Goal: Transaction & Acquisition: Purchase product/service

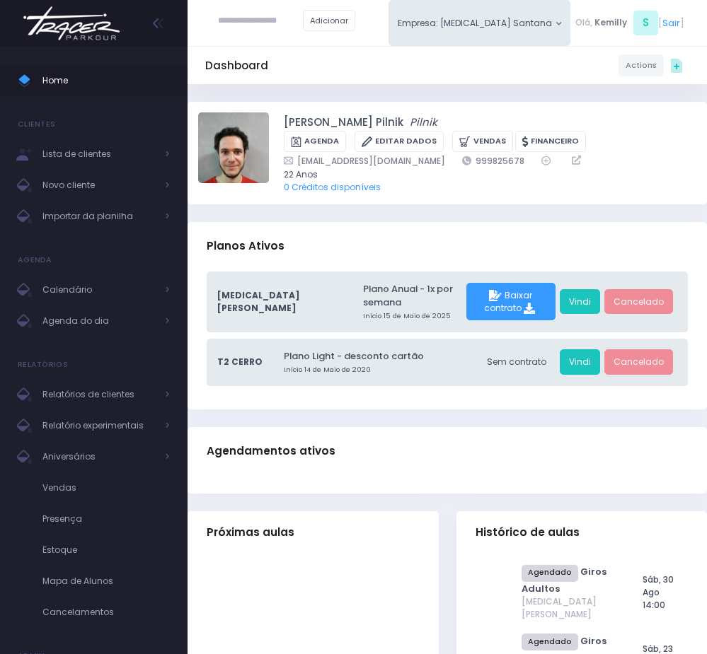
drag, startPoint x: 0, startPoint y: 0, endPoint x: 448, endPoint y: 221, distance: 499.5
click at [448, 222] on div "Planos Ativos" at bounding box center [446, 247] width 519 height 50
click at [109, 331] on link "Agenda do dia" at bounding box center [93, 321] width 187 height 31
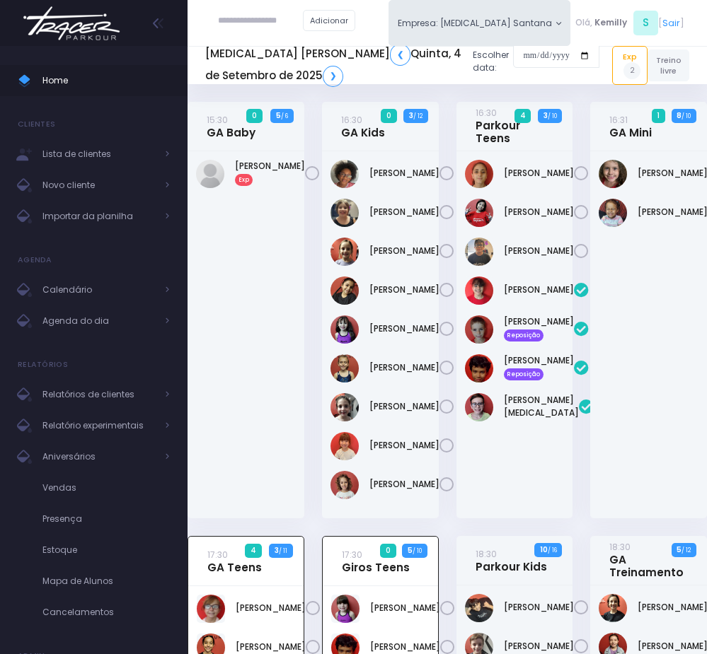
scroll to position [584, 0]
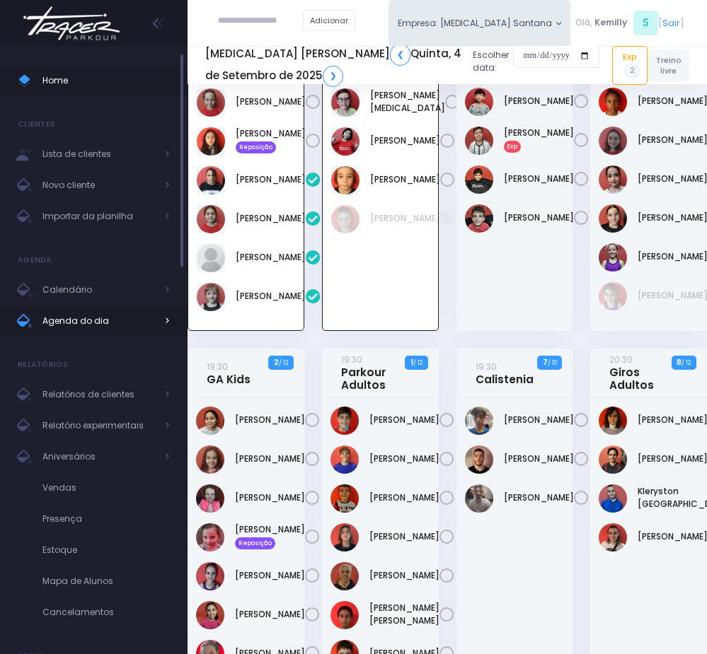
click at [98, 319] on span "Agenda do dia" at bounding box center [98, 321] width 113 height 18
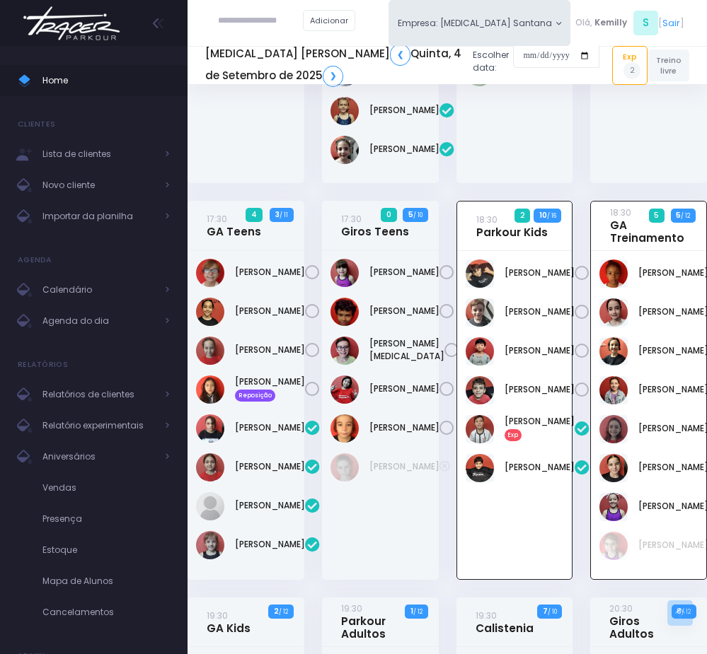
scroll to position [372, 0]
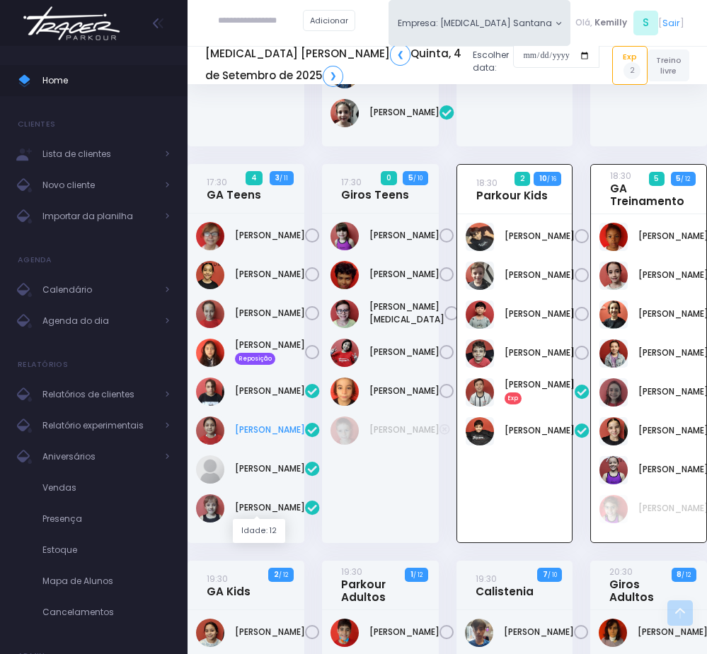
click at [266, 436] on link "Gabrielle Pelati" at bounding box center [270, 430] width 70 height 13
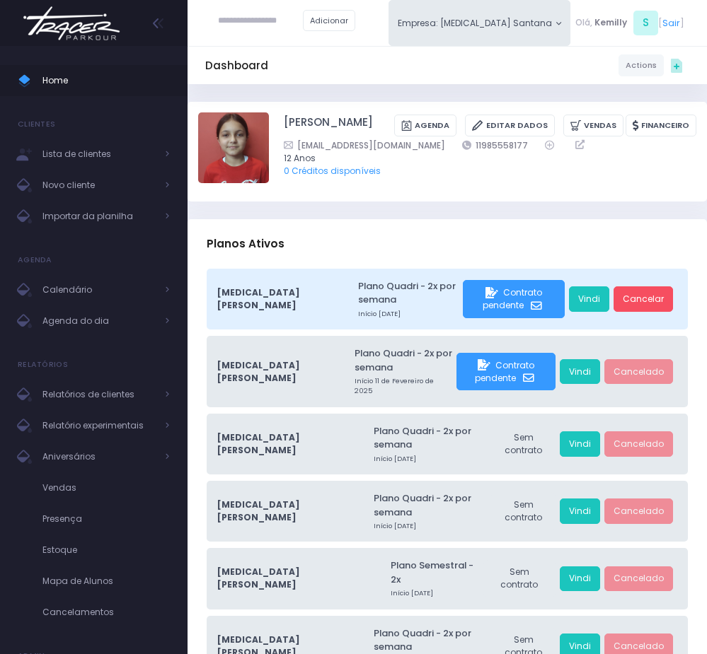
drag, startPoint x: 439, startPoint y: 206, endPoint x: 400, endPoint y: 183, distance: 45.6
drag, startPoint x: 384, startPoint y: 161, endPoint x: 459, endPoint y: 161, distance: 75.0
click at [459, 152] on div "mi.s.p@uol.com.br 11985558177" at bounding box center [481, 145] width 395 height 13
copy div "11985558177"
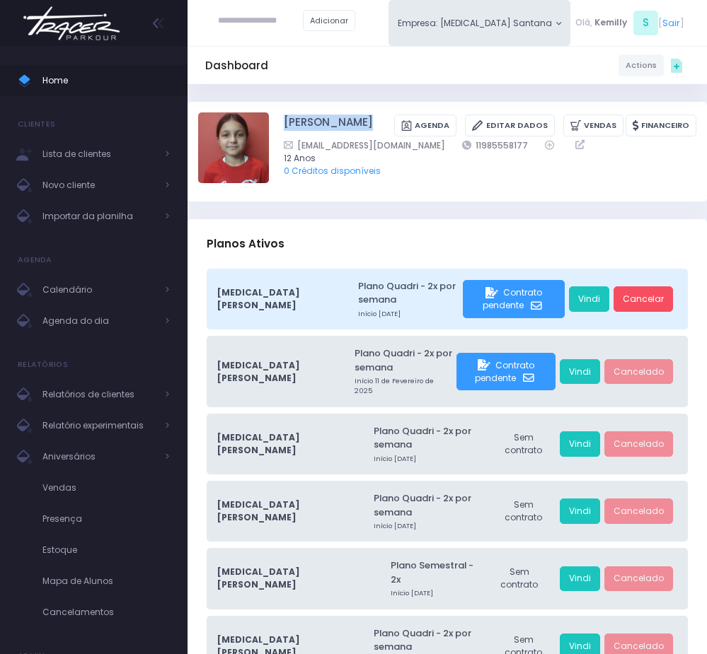
drag, startPoint x: 279, startPoint y: 121, endPoint x: 417, endPoint y: 122, distance: 137.9
click at [417, 122] on div "Gabrielle Pelati Pereyra Agenda Editar Dados Vendas Financeiro" at bounding box center [447, 151] width 498 height 79
copy div "Gabrielle Pelati Pereyra"
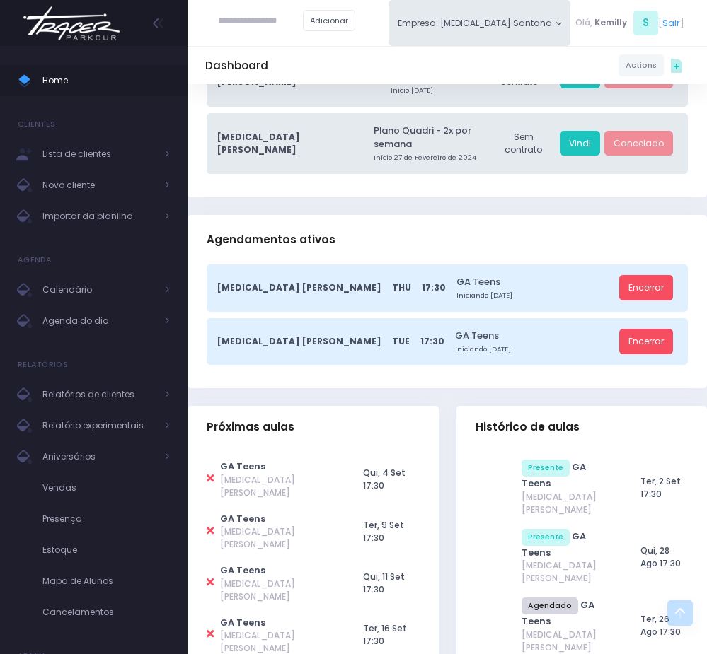
scroll to position [530, 0]
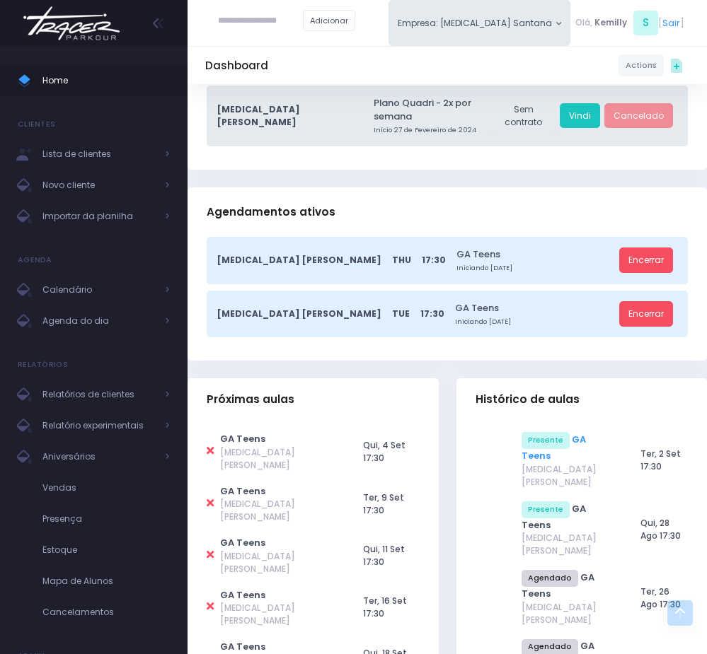
click at [525, 433] on link "GA Teens" at bounding box center [553, 448] width 64 height 30
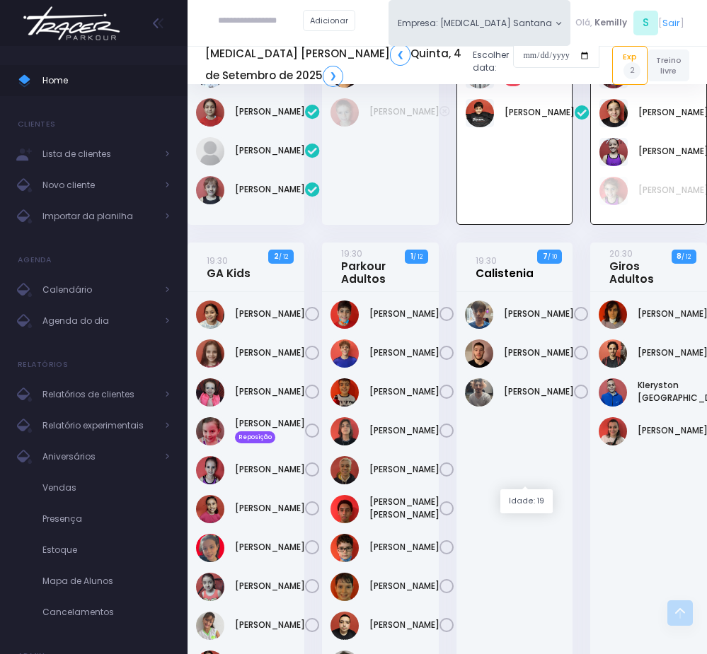
scroll to position [478, 0]
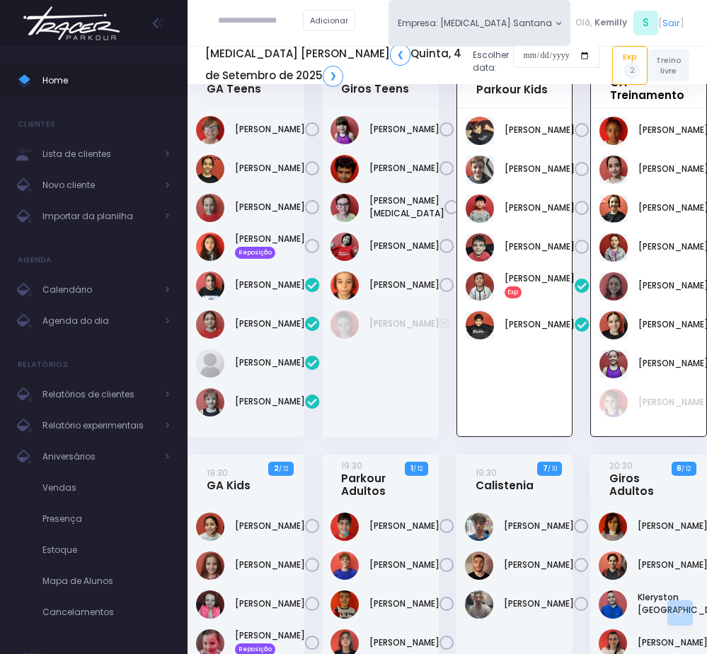
click at [637, 102] on link "18:30 GA Treinamento" at bounding box center [647, 82] width 74 height 39
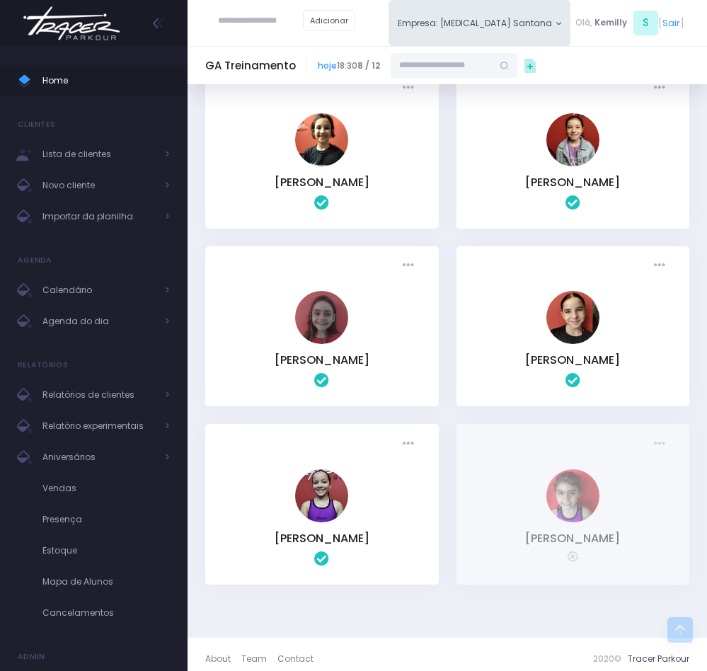
scroll to position [303, 0]
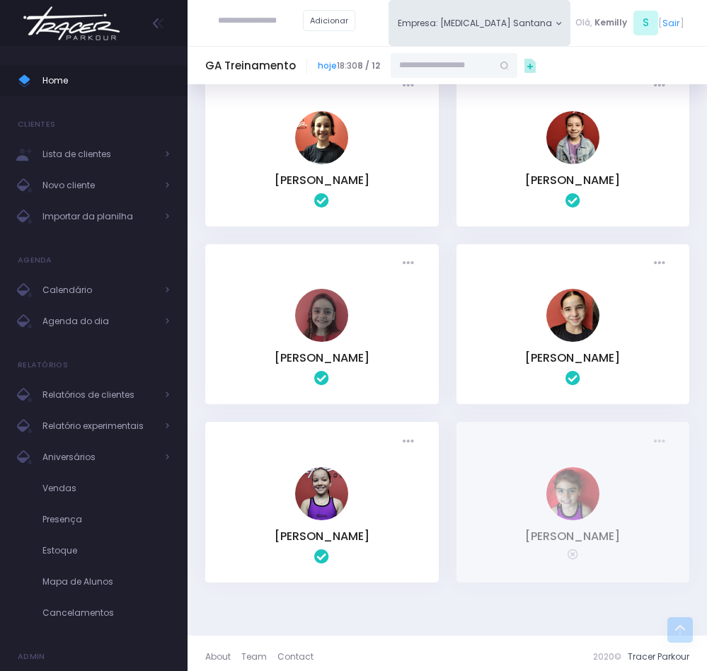
click at [569, 549] on icon at bounding box center [572, 554] width 11 height 11
drag, startPoint x: 552, startPoint y: 527, endPoint x: 512, endPoint y: 458, distance: 79.2
click at [550, 528] on link "MILENA GERLIN DOS SANTOS" at bounding box center [572, 536] width 95 height 16
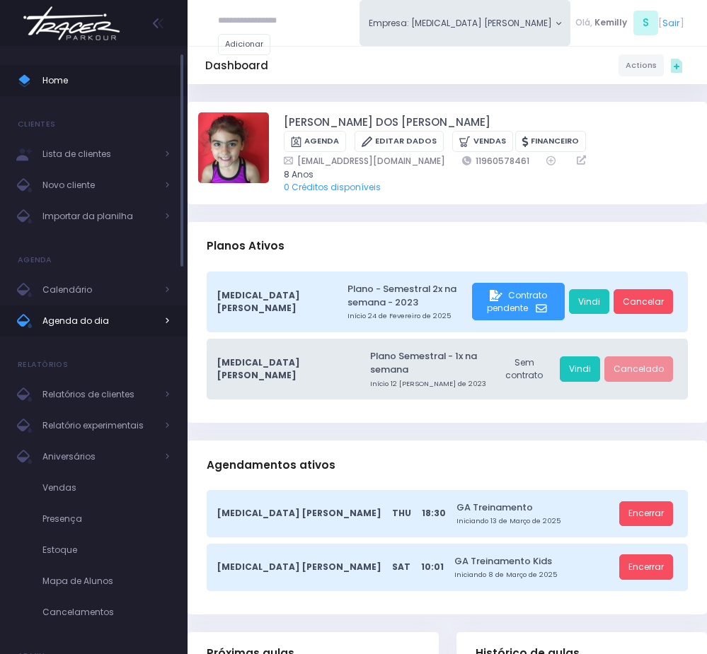
click at [102, 336] on link "Agenda do dia" at bounding box center [93, 321] width 187 height 31
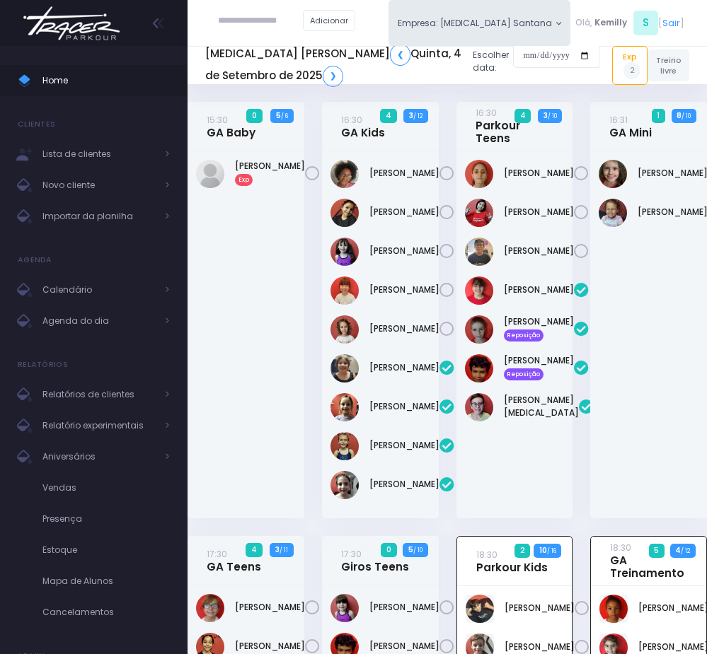
scroll to position [584, 0]
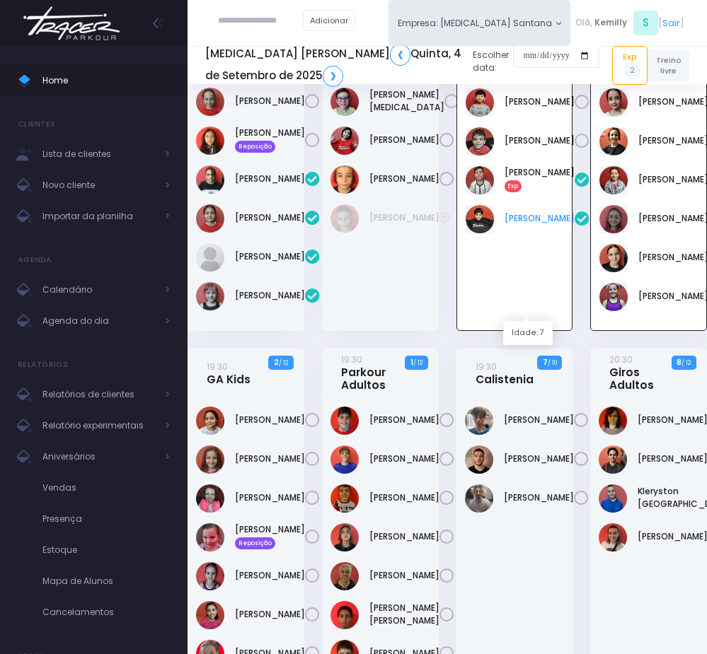
click at [523, 225] on link "Lorenzo Bortoletto" at bounding box center [539, 218] width 70 height 13
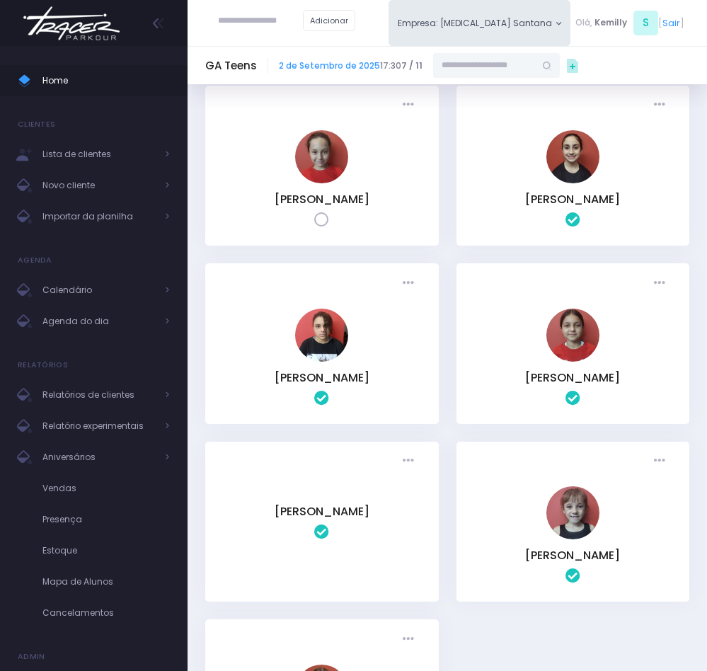
scroll to position [212, 0]
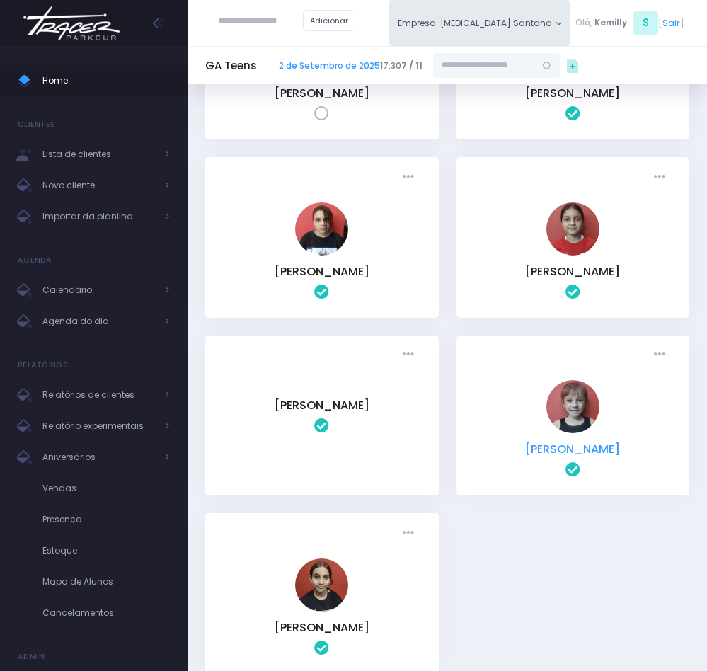
click at [528, 448] on div "Presença: [GEOGRAPHIC_DATA] Presente [GEOGRAPHIC_DATA] Cancelado RP" at bounding box center [572, 415] width 233 height 160
click at [528, 446] on link "Rafaelle Pelati Pereyra" at bounding box center [572, 449] width 95 height 16
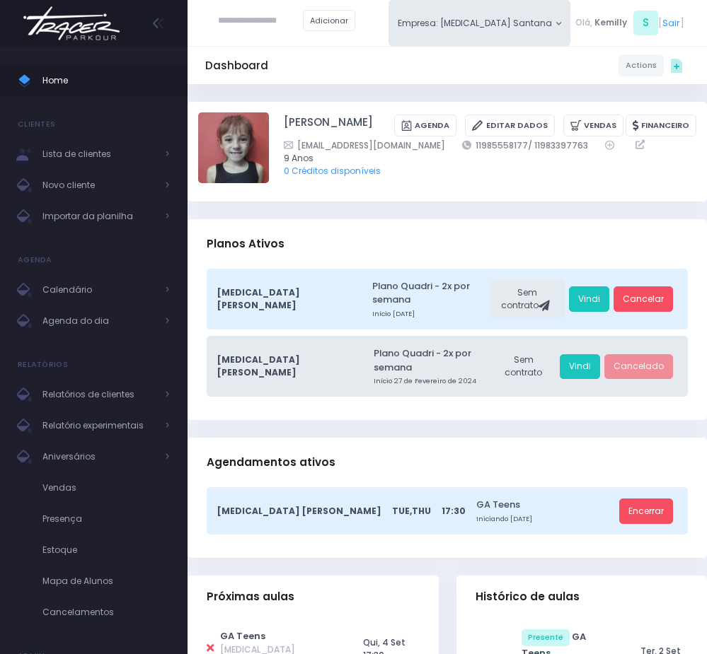
click at [269, 243] on h3 "Planos Ativos" at bounding box center [246, 244] width 78 height 41
click at [570, 133] on icon at bounding box center [576, 125] width 13 height 15
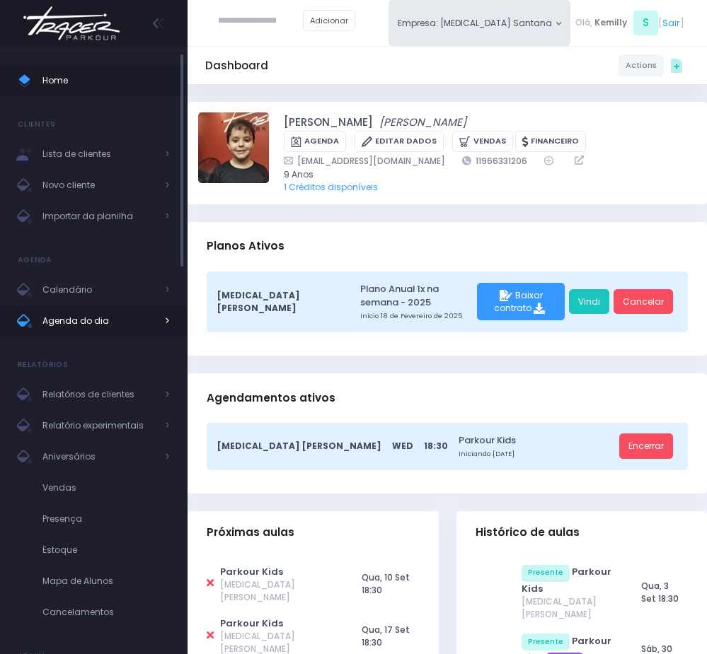
click at [90, 319] on span "Agenda do dia" at bounding box center [98, 321] width 113 height 18
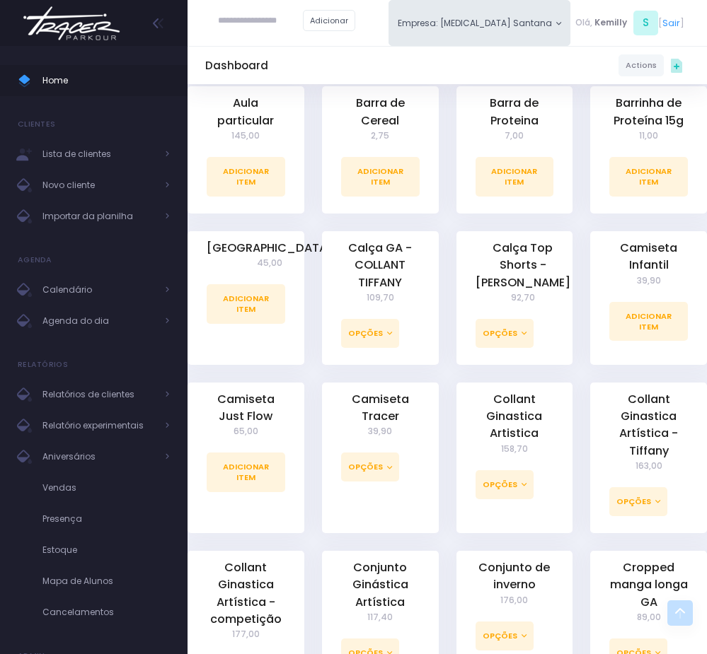
scroll to position [530, 0]
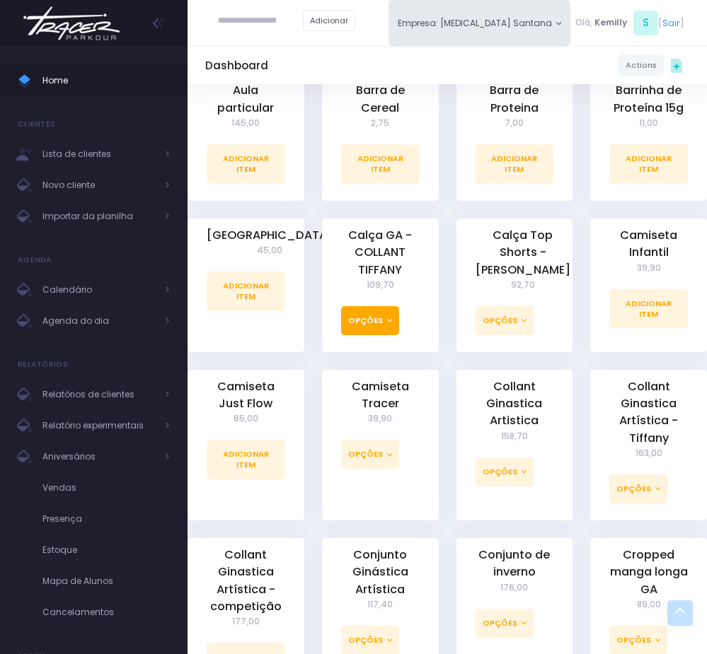
click at [395, 333] on button "Opções" at bounding box center [370, 320] width 58 height 29
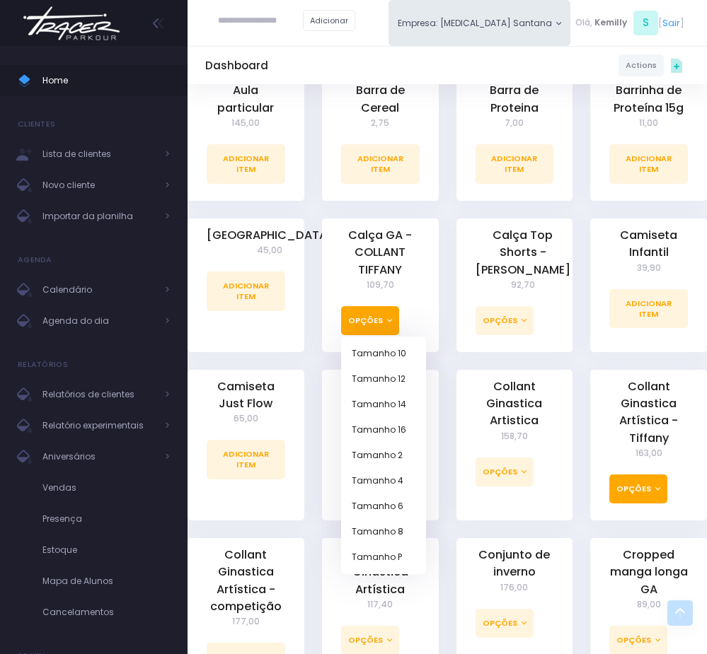
click at [628, 487] on button "Opções" at bounding box center [638, 489] width 58 height 29
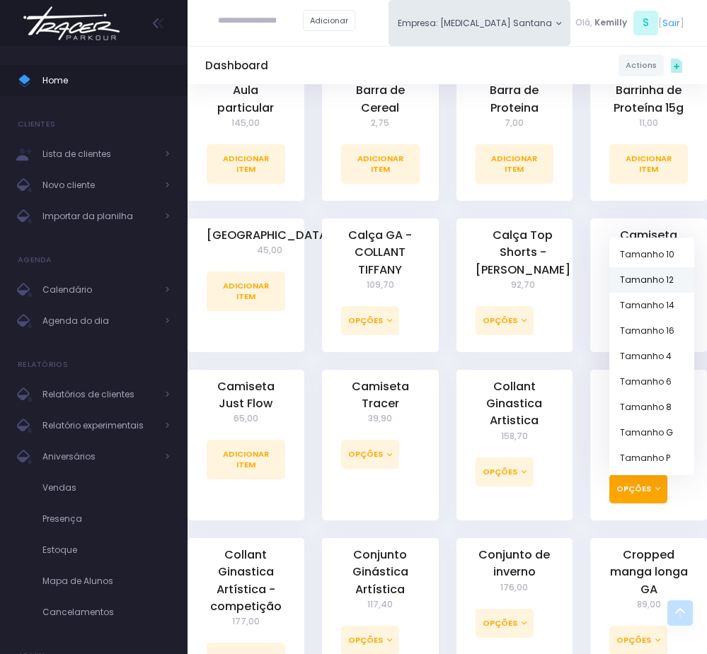
click at [671, 281] on link "Tamanho 12" at bounding box center [651, 279] width 85 height 25
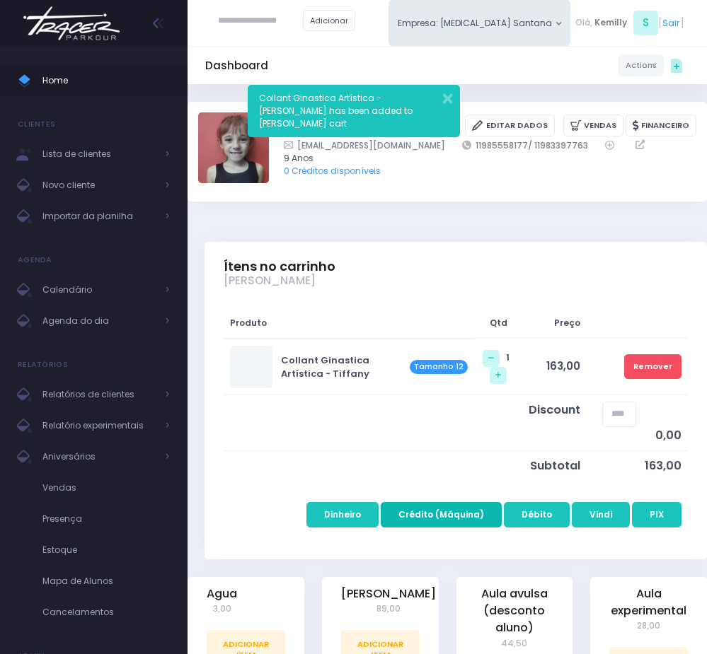
click at [435, 525] on button "Crédito (Máquina)" at bounding box center [441, 514] width 121 height 25
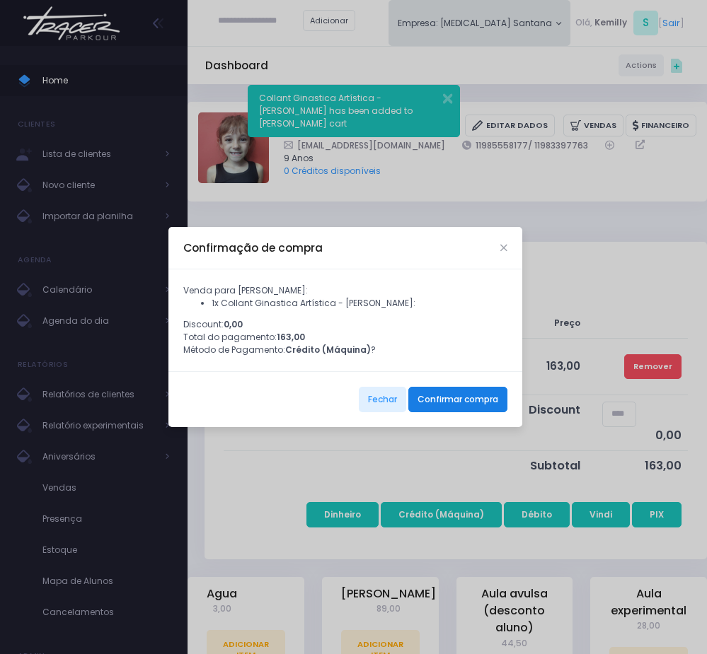
click at [457, 412] on button "Confirmar compra" at bounding box center [457, 399] width 99 height 25
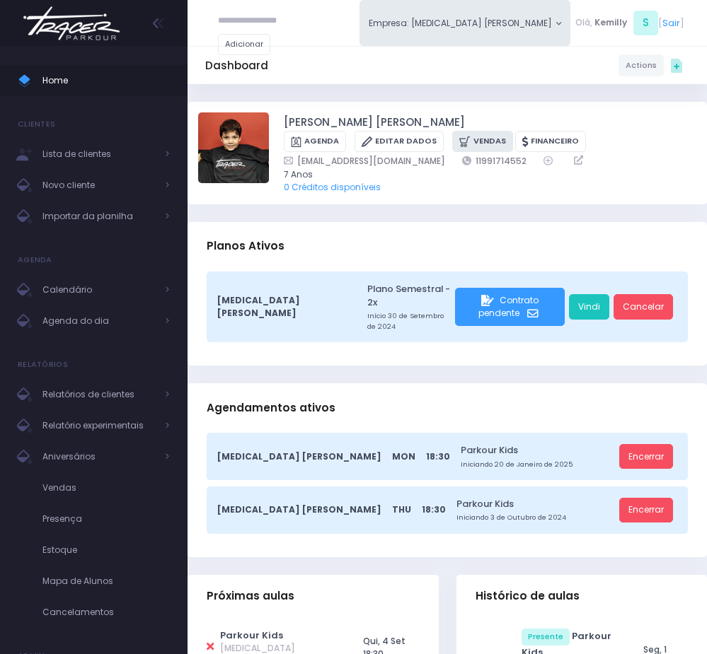
click at [467, 145] on icon at bounding box center [465, 141] width 13 height 15
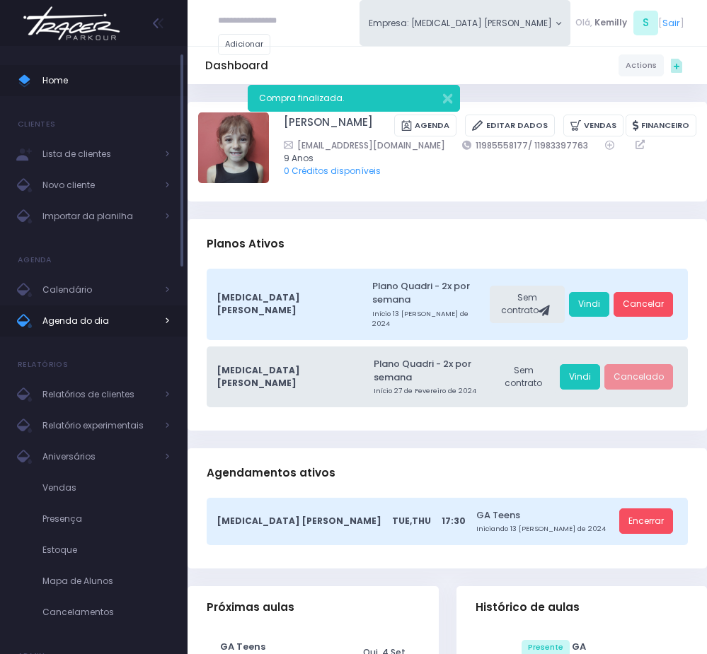
drag, startPoint x: 0, startPoint y: 0, endPoint x: 86, endPoint y: 321, distance: 332.3
click at [86, 321] on span "Agenda do dia" at bounding box center [98, 321] width 113 height 18
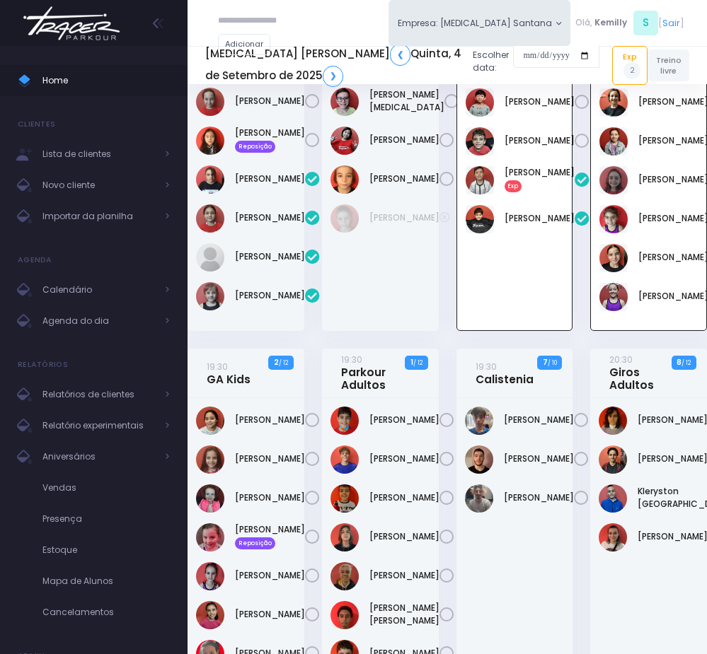
scroll to position [584, 0]
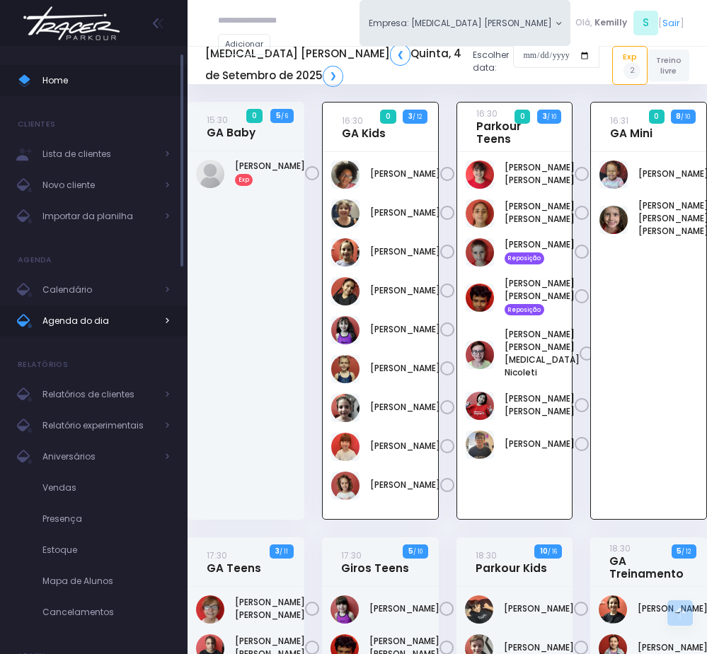
scroll to position [424, 0]
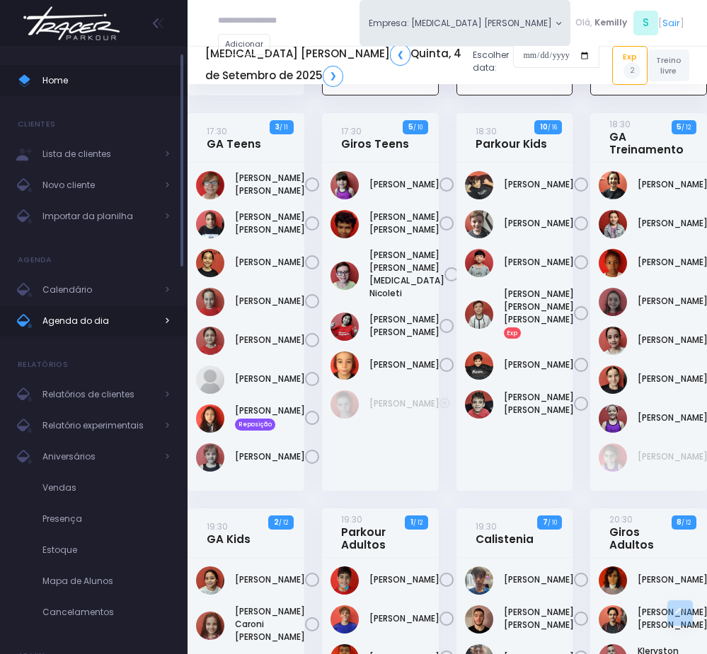
drag, startPoint x: 0, startPoint y: 0, endPoint x: 91, endPoint y: 323, distance: 335.9
click at [91, 323] on span "Agenda do dia" at bounding box center [98, 321] width 113 height 18
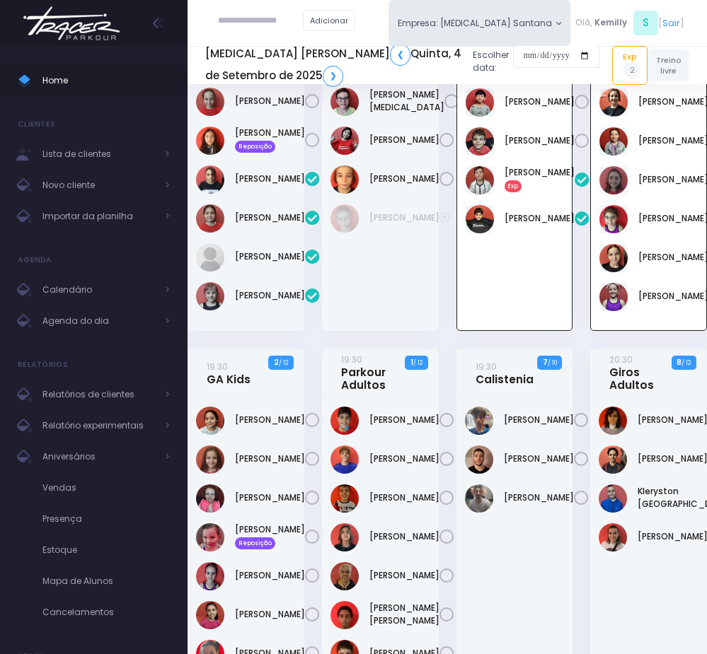
scroll to position [478, 0]
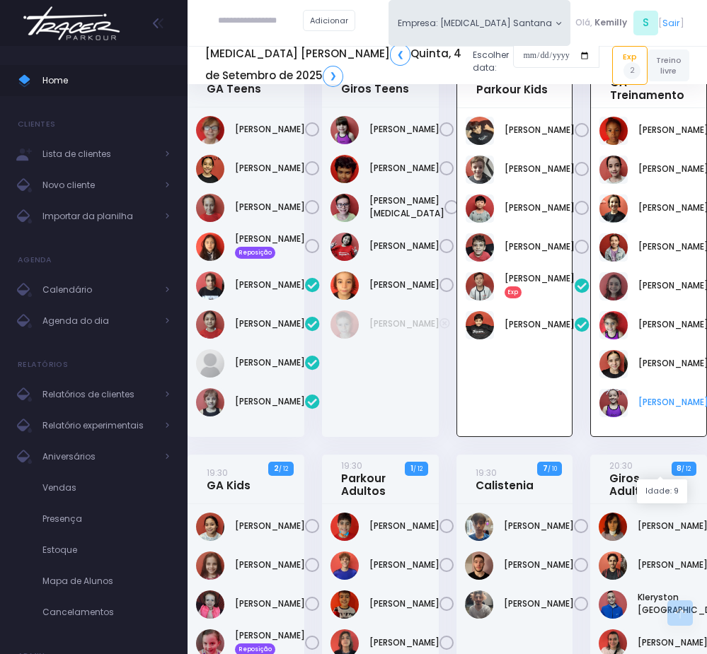
click at [658, 409] on link "[PERSON_NAME]" at bounding box center [673, 402] width 70 height 13
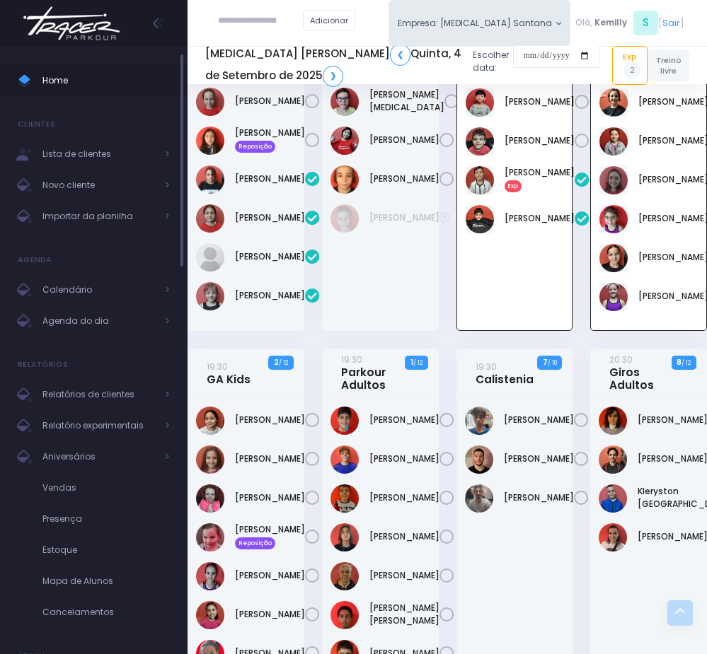
scroll to position [584, 0]
click at [232, 22] on input "text" at bounding box center [260, 20] width 85 height 25
paste input "**********"
drag, startPoint x: 251, startPoint y: 21, endPoint x: 236, endPoint y: 111, distance: 91.2
click at [253, 21] on input "**********" at bounding box center [260, 20] width 85 height 25
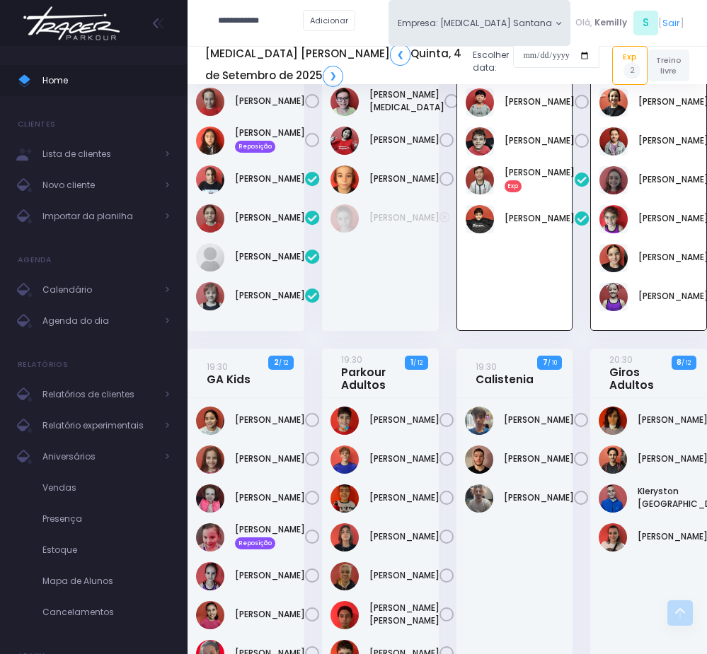
type input "**********"
click input "submit" at bounding box center [0, 0] width 0 height 0
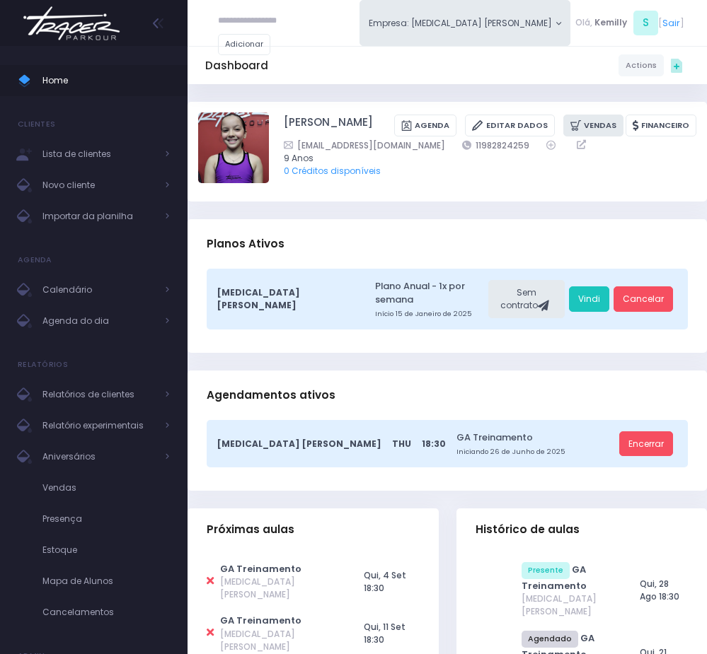
click at [581, 128] on icon at bounding box center [576, 125] width 13 height 15
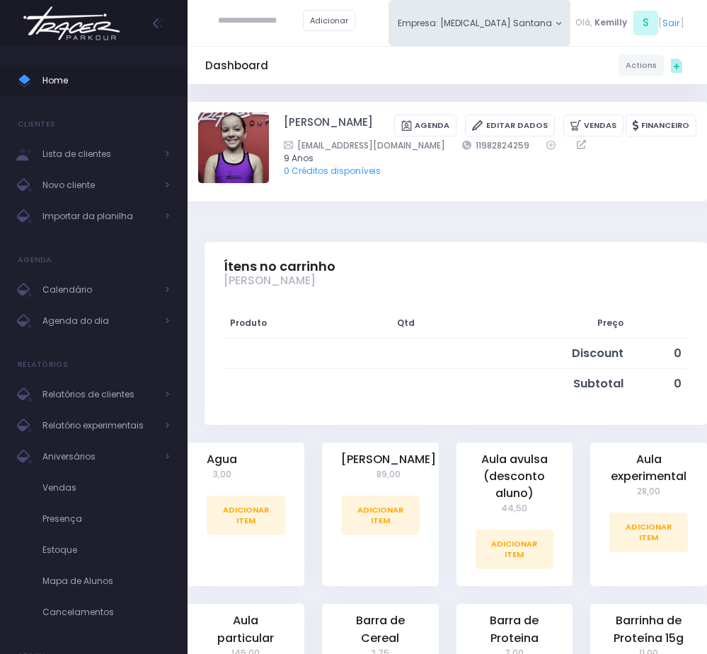
click at [238, 5] on div "Adicionar" at bounding box center [286, 21] width 163 height 42
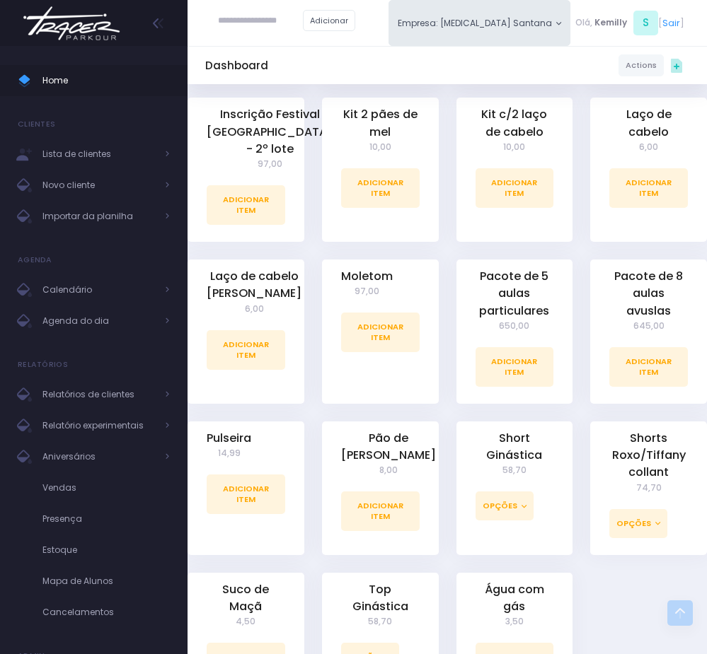
scroll to position [1461, 0]
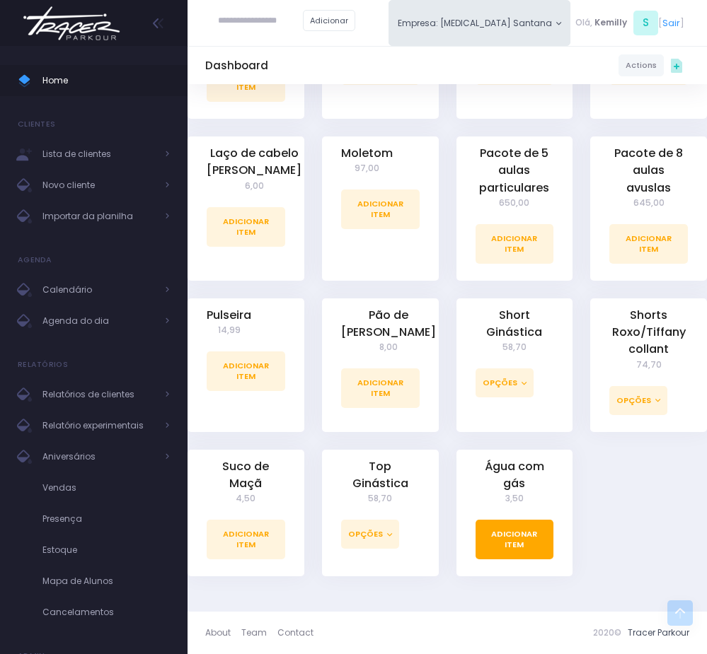
click at [523, 537] on link "Adicionar Item" at bounding box center [514, 540] width 79 height 40
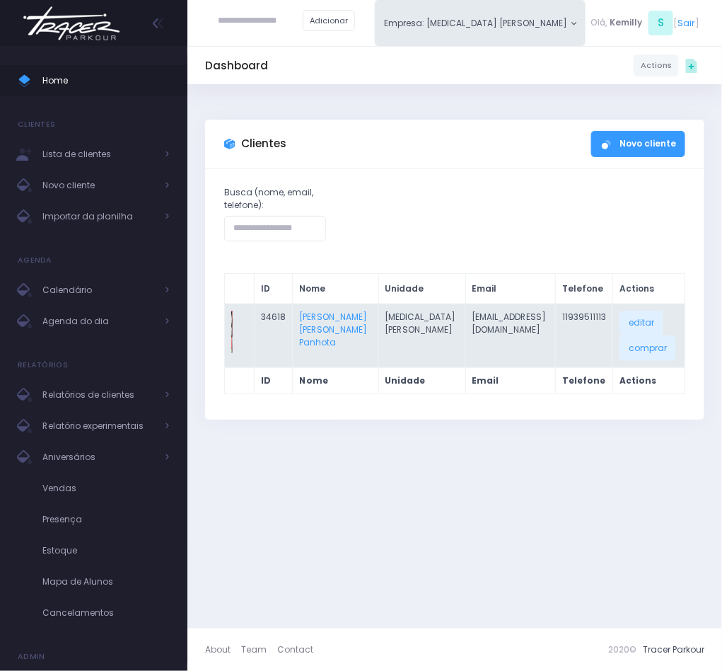
click at [318, 353] on td "[PERSON_NAME]" at bounding box center [336, 335] width 86 height 64
click at [321, 344] on link "[PERSON_NAME]" at bounding box center [333, 329] width 68 height 37
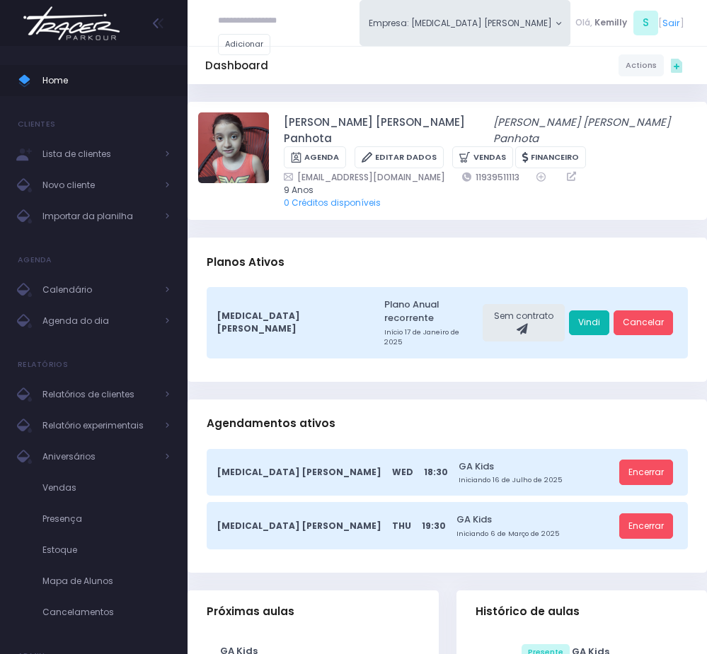
click at [586, 311] on link "Vindi" at bounding box center [589, 323] width 40 height 25
click at [81, 327] on span "Agenda do dia" at bounding box center [98, 321] width 113 height 18
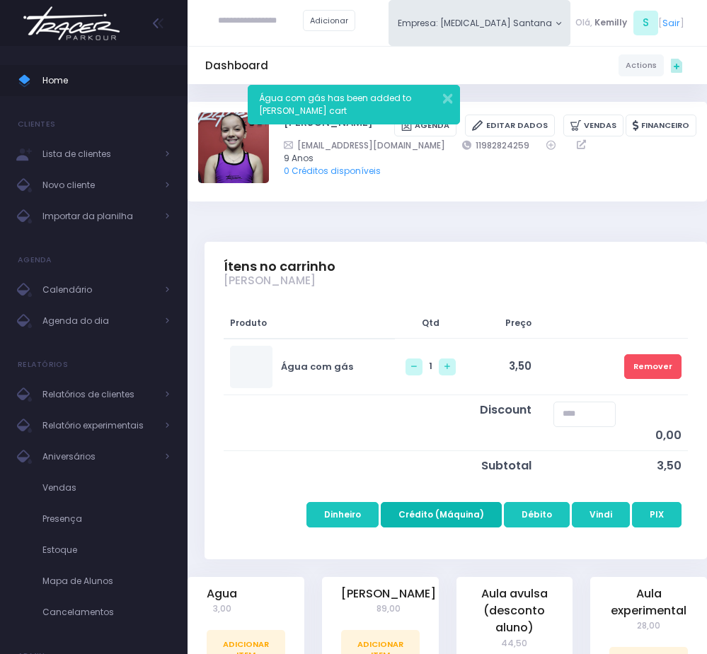
click at [450, 509] on button "Crédito (Máquina)" at bounding box center [441, 514] width 121 height 25
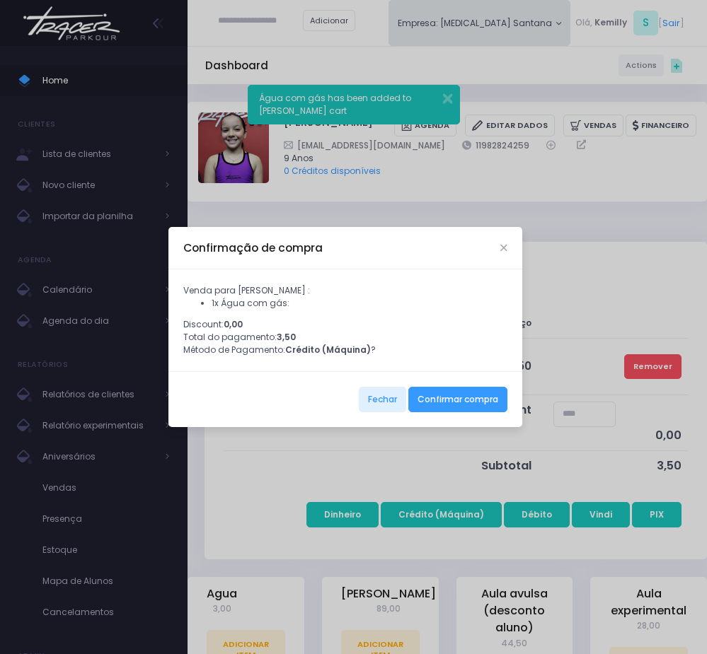
click at [473, 390] on div "Fechar Confirmar compra" at bounding box center [345, 399] width 354 height 56
click at [465, 405] on button "Confirmar compra" at bounding box center [457, 399] width 99 height 25
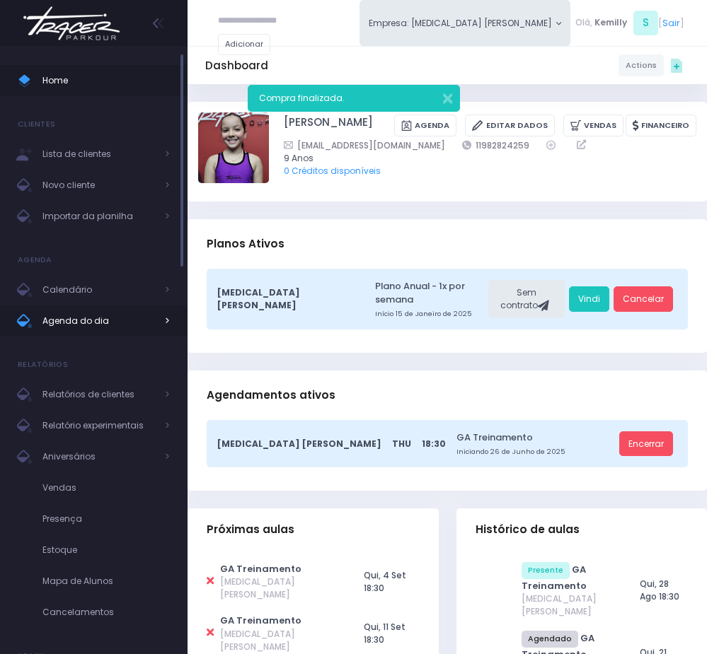
click at [109, 306] on link "Agenda do dia" at bounding box center [93, 321] width 187 height 31
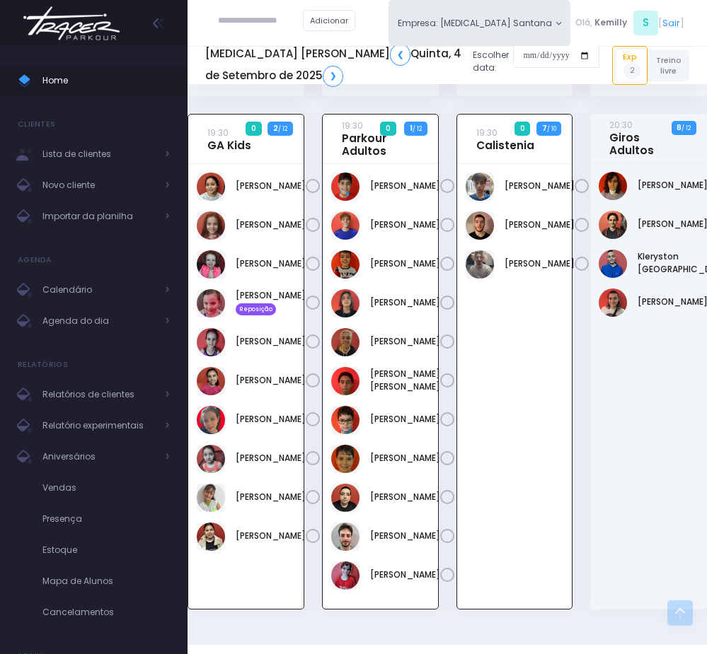
scroll to position [817, 0]
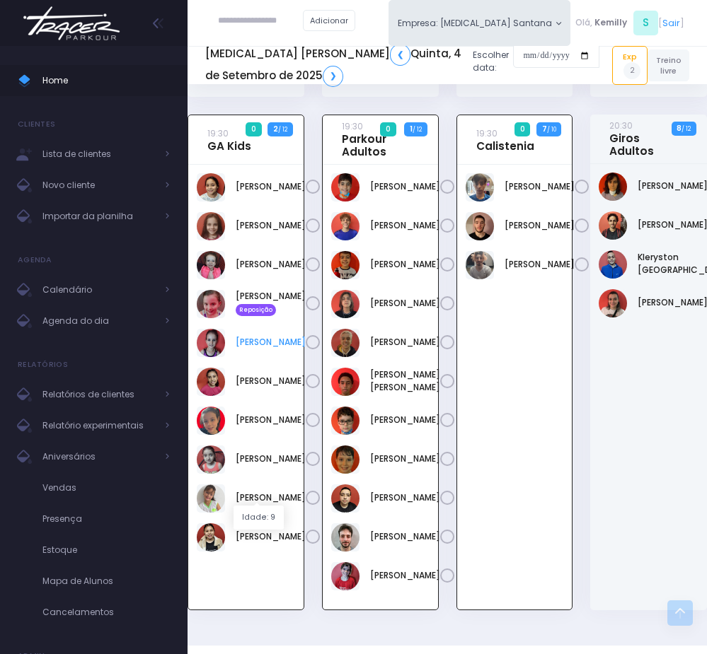
click at [253, 349] on link "[PERSON_NAME]" at bounding box center [271, 342] width 70 height 13
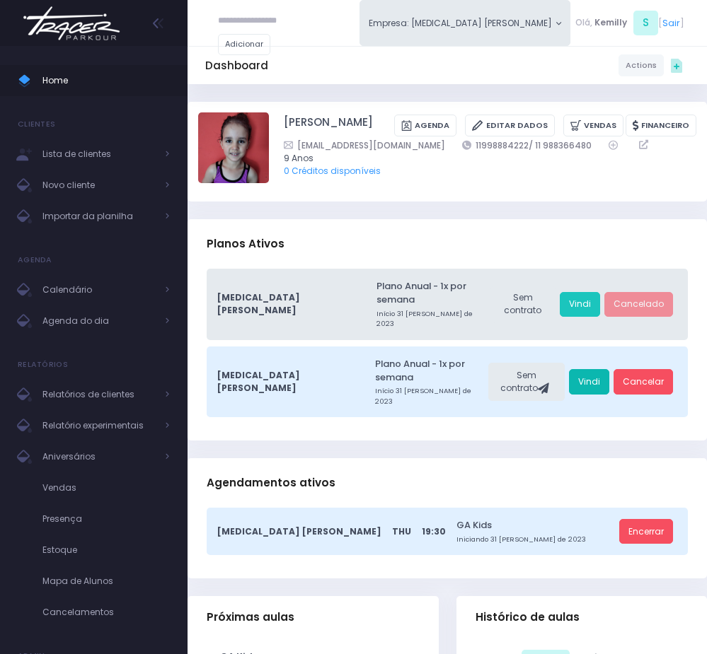
click at [600, 369] on link "Vindi" at bounding box center [589, 381] width 40 height 25
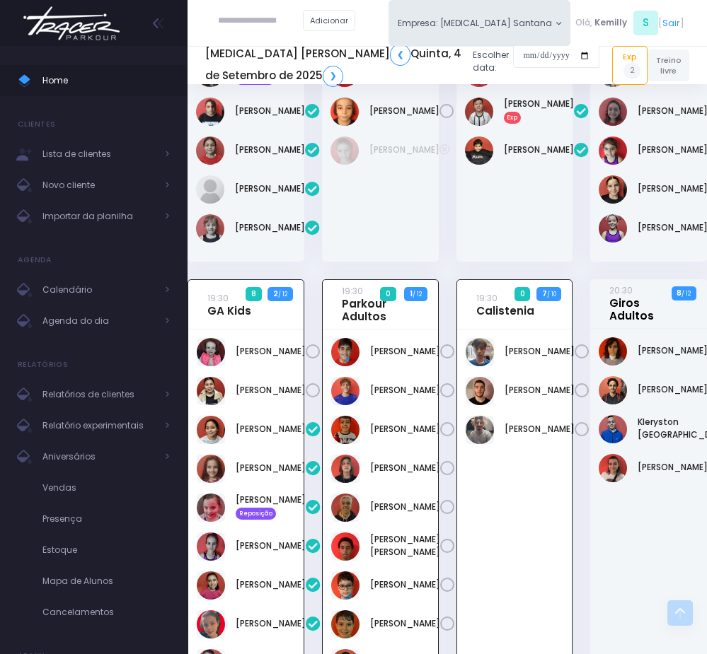
scroll to position [499, 0]
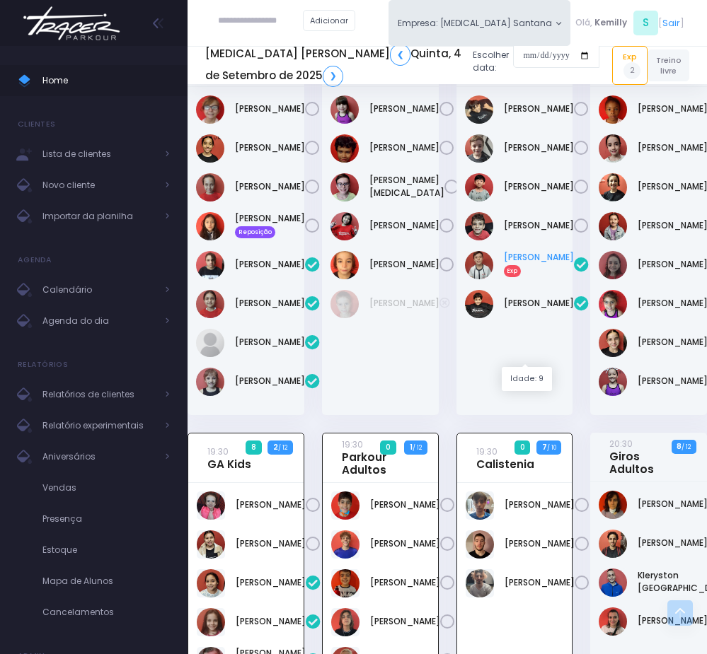
click at [527, 277] on link "Leonardo Pacheco De Toledo Barros Exp" at bounding box center [539, 263] width 70 height 25
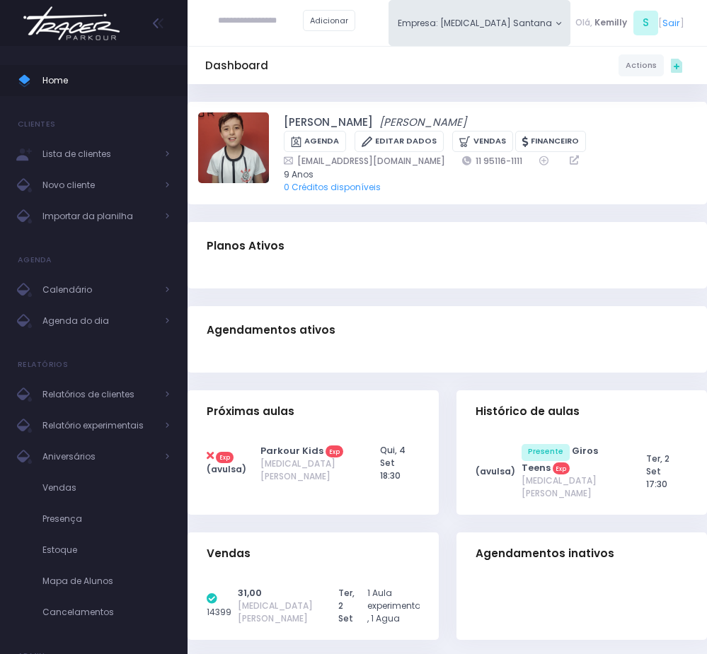
click at [578, 299] on div "Dashboard Actions Choose Label: Customer Partner Suplier Member Staff Add new" at bounding box center [446, 490] width 519 height 813
click at [478, 137] on link "Vendas" at bounding box center [482, 142] width 60 height 22
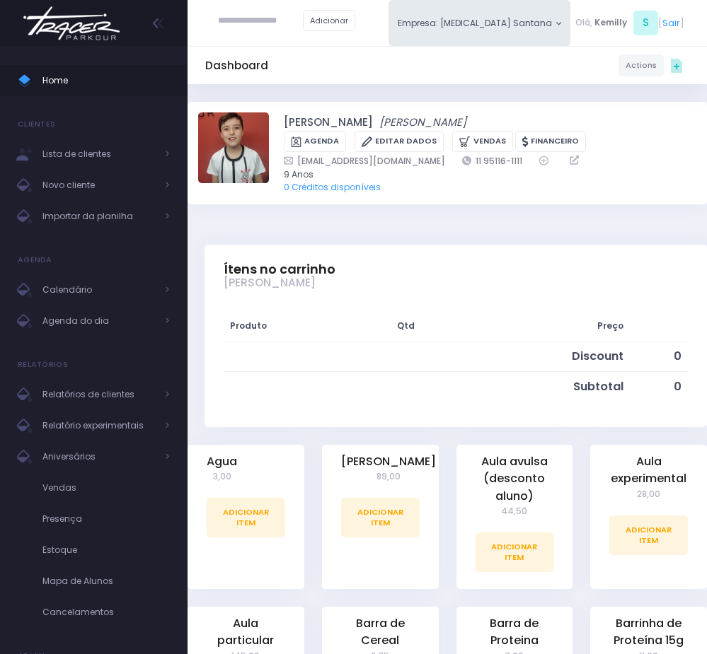
click at [198, 505] on div "Agua 3,00 Adicionar Item" at bounding box center [245, 517] width 117 height 144
click at [228, 518] on link "Adicionar Item" at bounding box center [246, 518] width 79 height 40
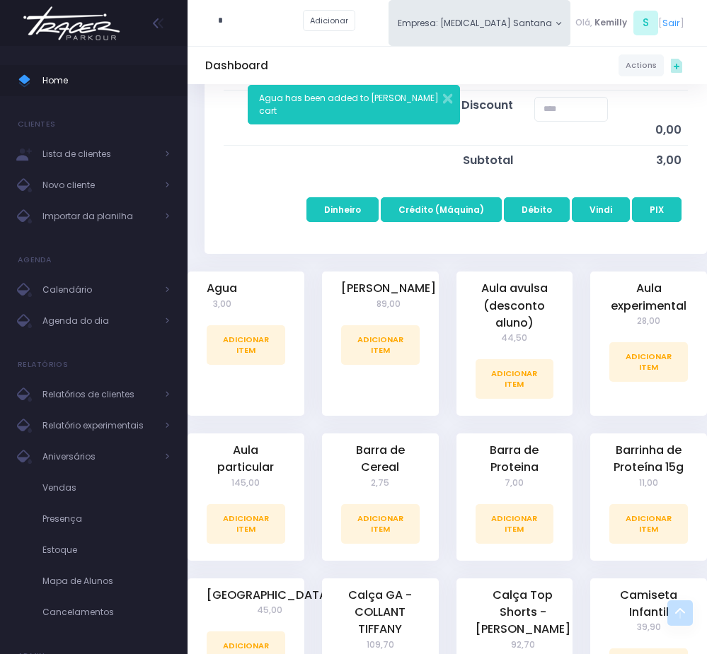
scroll to position [318, 0]
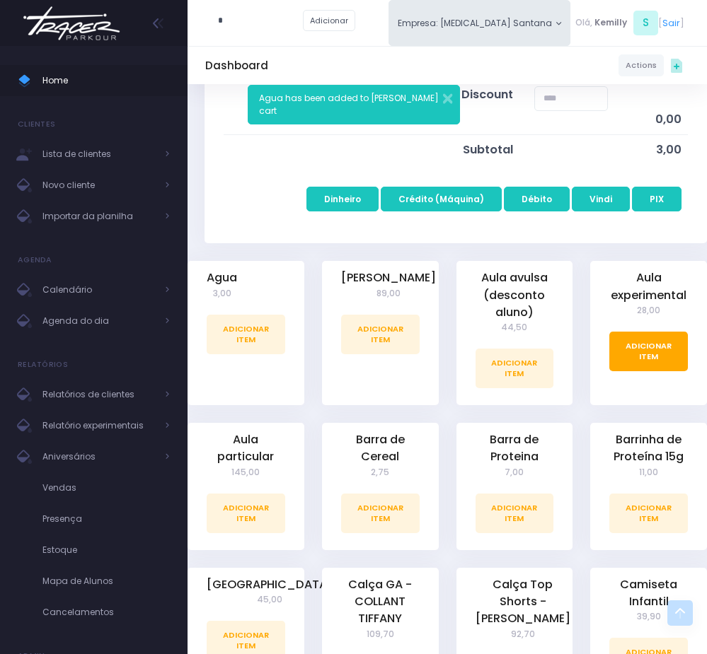
click at [622, 369] on link "Adicionar Item" at bounding box center [648, 352] width 79 height 40
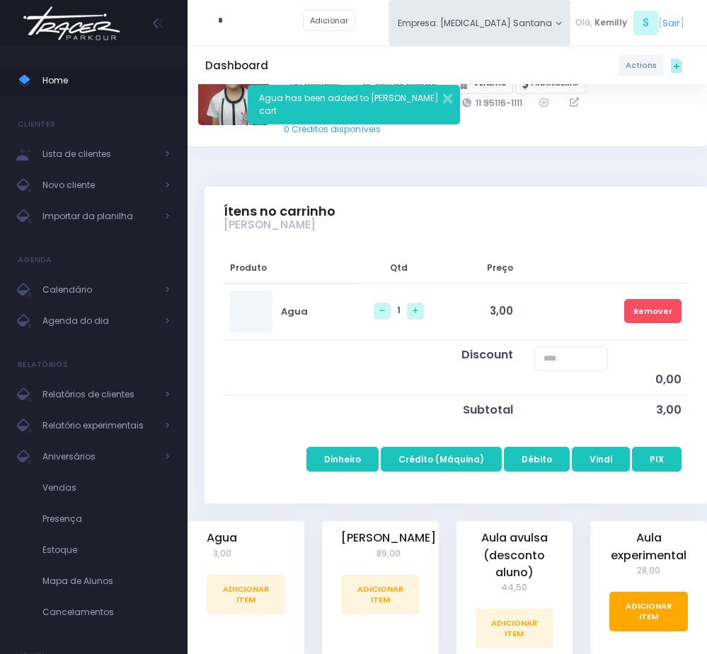
scroll to position [0, 0]
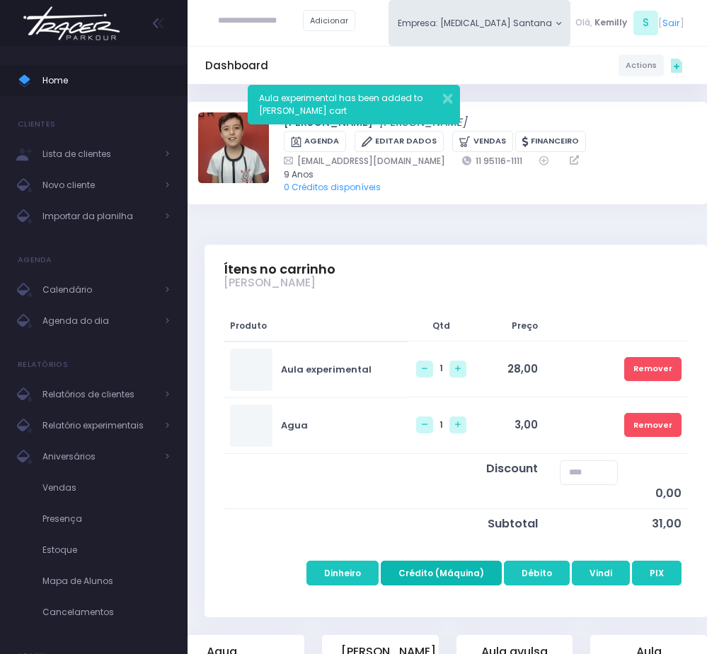
click at [423, 577] on button "Crédito (Máquina)" at bounding box center [441, 573] width 121 height 25
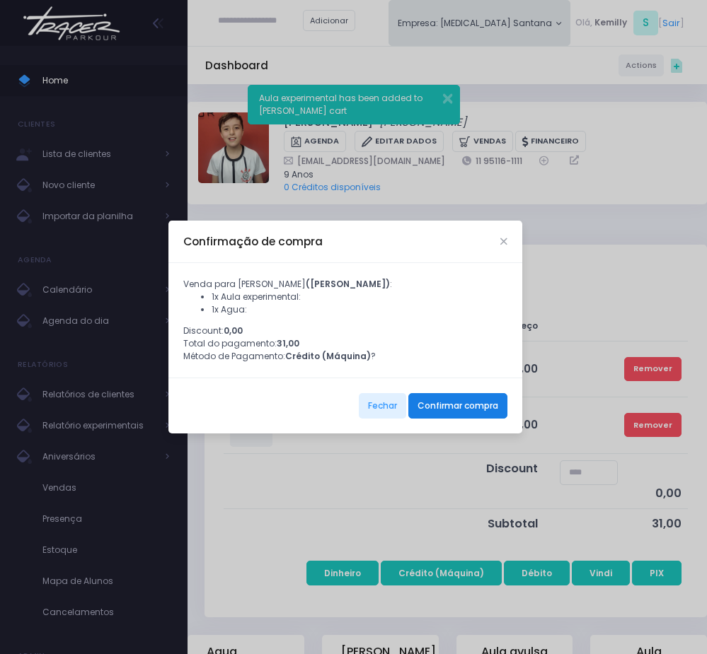
click at [438, 419] on button "Confirmar compra" at bounding box center [457, 405] width 99 height 25
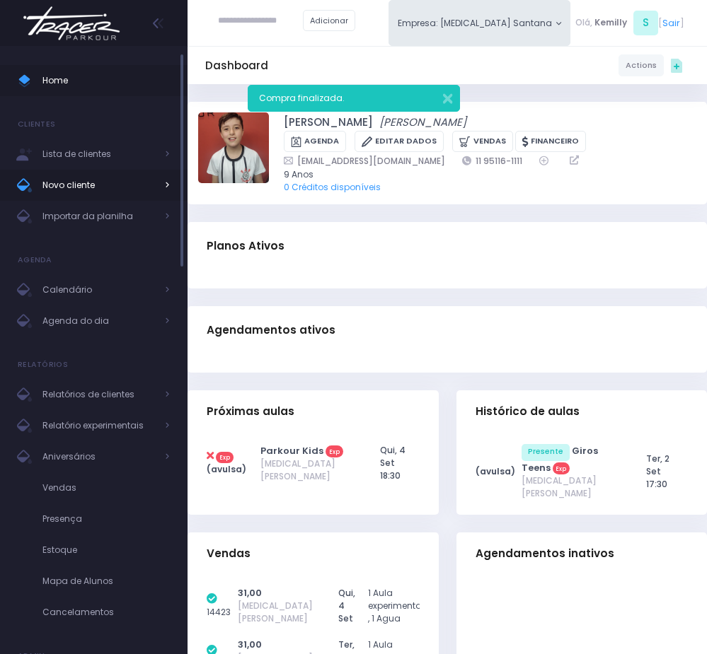
click input "submit" at bounding box center [0, 0] width 0 height 0
type input "*"
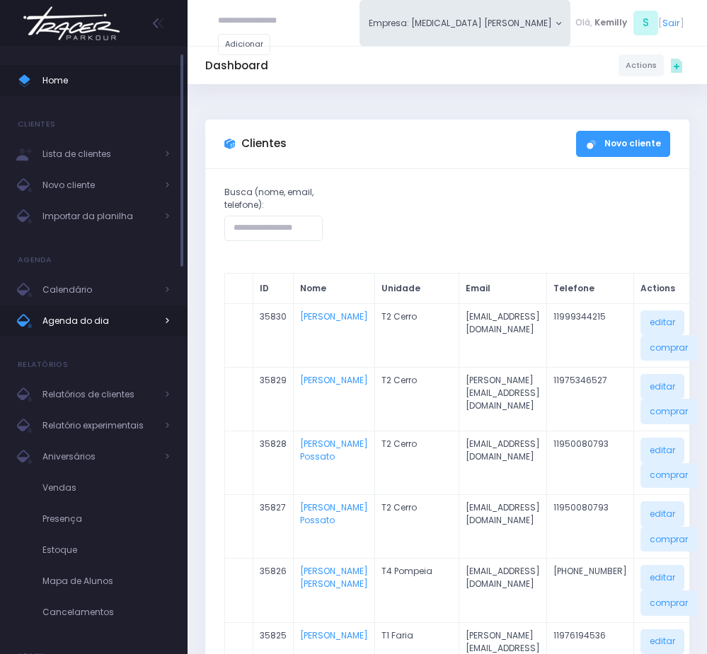
click at [86, 323] on span "Agenda do dia" at bounding box center [98, 321] width 113 height 18
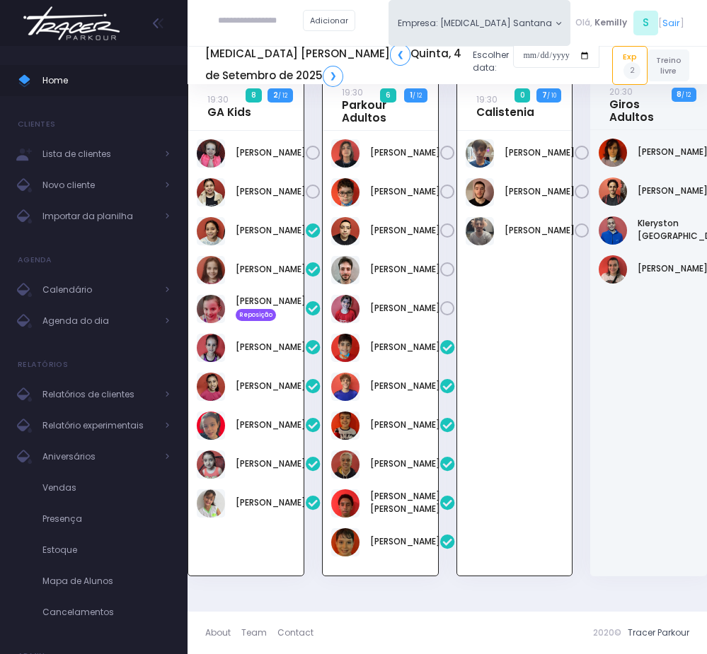
scroll to position [923, 0]
click at [102, 332] on link "Agenda do dia" at bounding box center [93, 321] width 187 height 31
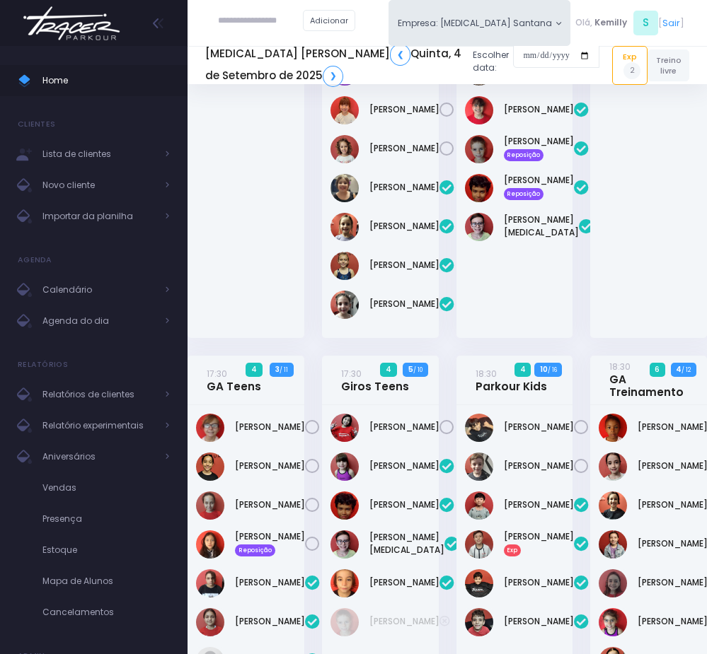
scroll to position [0, 0]
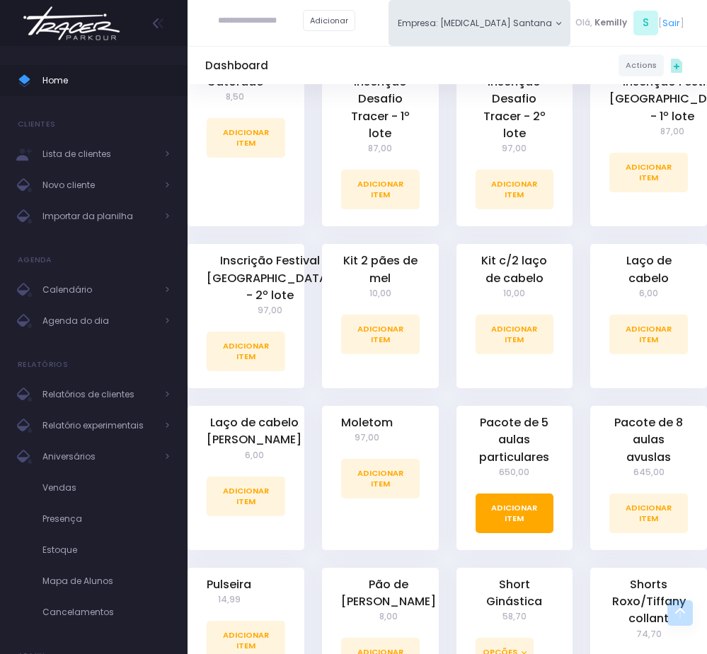
scroll to position [1144, 0]
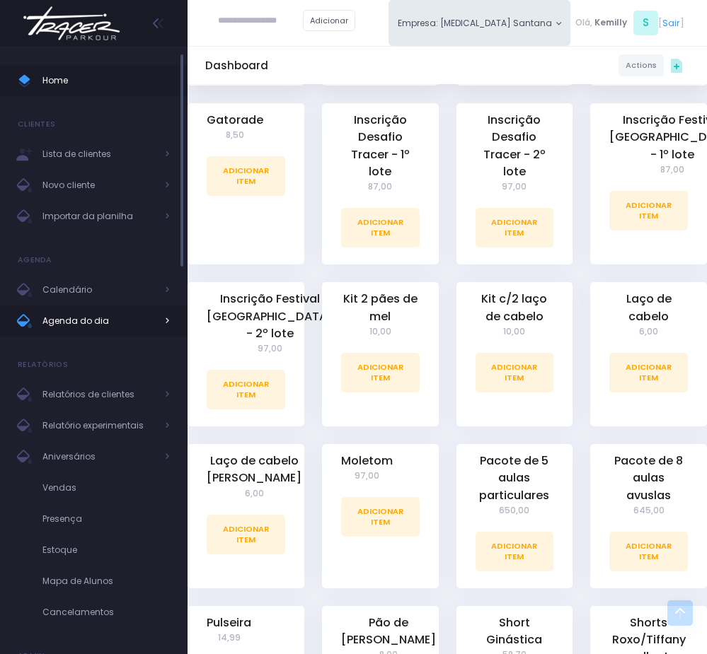
click at [88, 318] on span "Agenda do dia" at bounding box center [98, 321] width 113 height 18
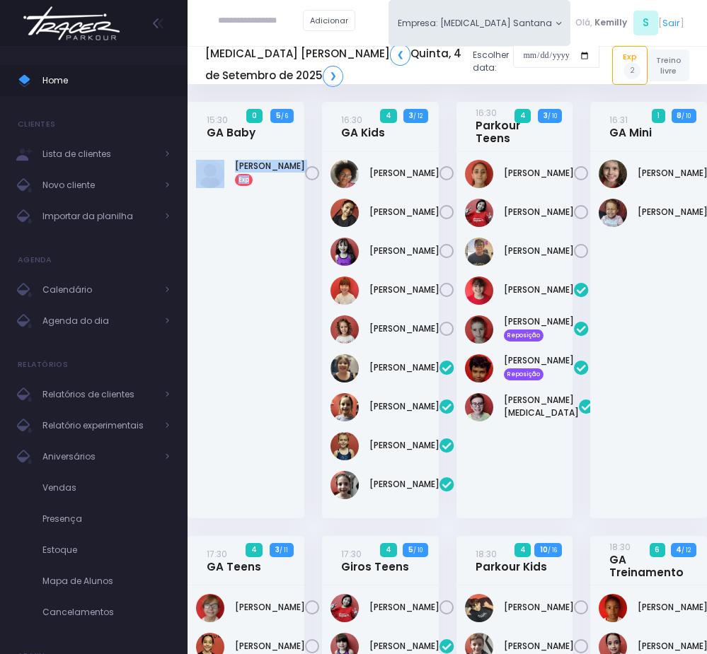
copy div "Manuela Figueiredo Exp"
drag, startPoint x: 233, startPoint y: 166, endPoint x: 285, endPoint y: 177, distance: 52.9
click at [285, 177] on div "Manuela Figueiredo Exp" at bounding box center [246, 174] width 100 height 28
drag, startPoint x: 272, startPoint y: 178, endPoint x: 249, endPoint y: 299, distance: 123.0
click at [257, 356] on div "Manuela Figueiredo Exp" at bounding box center [245, 334] width 117 height 367
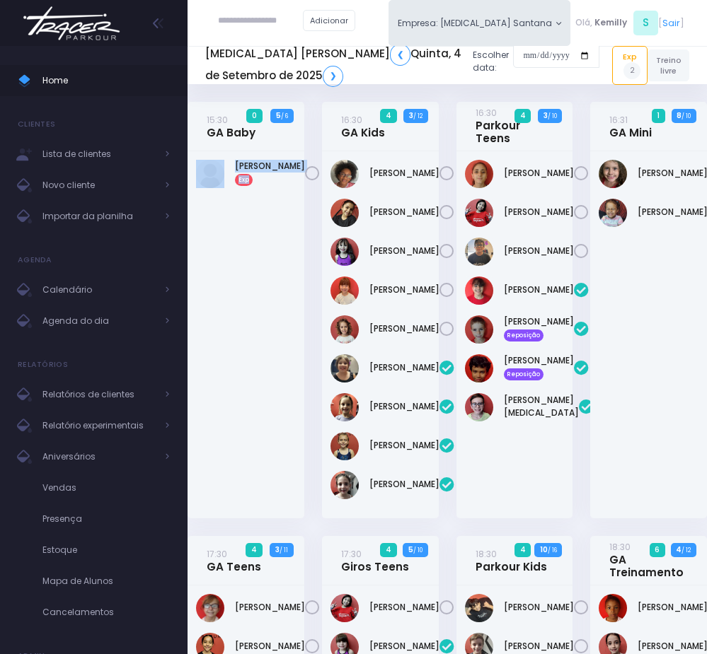
drag, startPoint x: 233, startPoint y: 168, endPoint x: 284, endPoint y: 170, distance: 51.0
click at [284, 170] on div "Manuela Figueiredo Exp" at bounding box center [246, 174] width 100 height 28
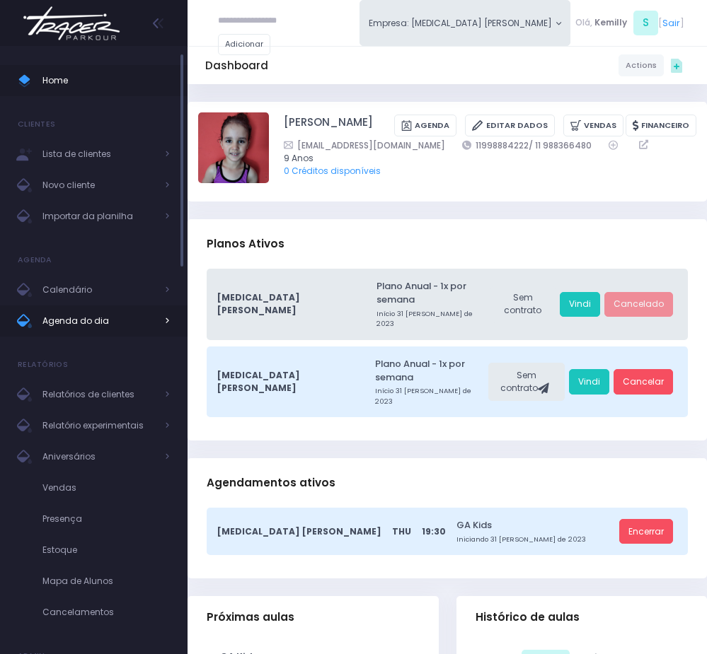
click at [83, 321] on span "Agenda do dia" at bounding box center [98, 321] width 113 height 18
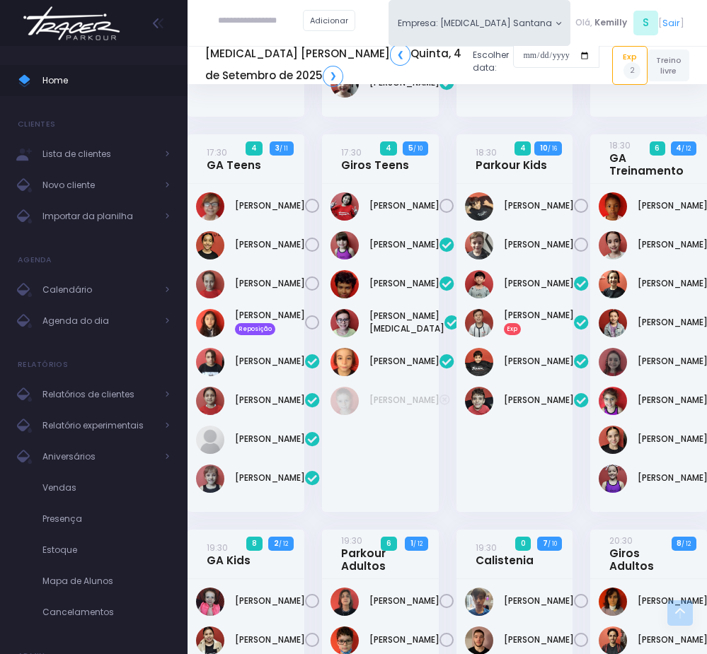
scroll to position [424, 0]
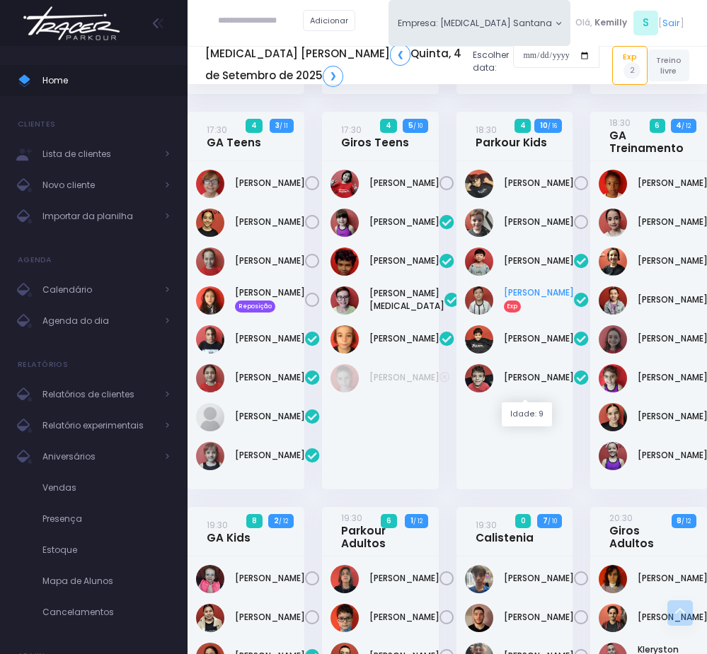
drag, startPoint x: 495, startPoint y: 340, endPoint x: 530, endPoint y: 373, distance: 49.0
click at [530, 315] on div "Leonardo Pacheco De Toledo Barros Exp" at bounding box center [515, 300] width 100 height 28
copy link "[PERSON_NAME]"
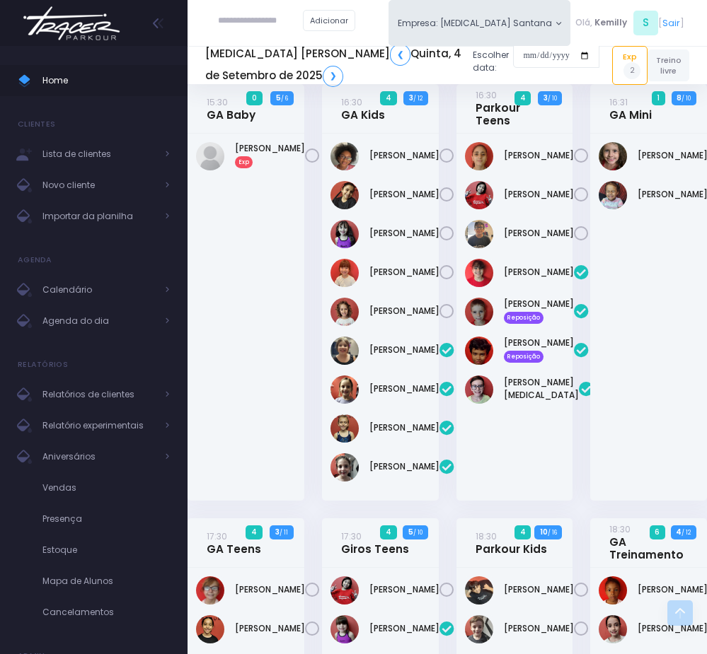
scroll to position [0, 0]
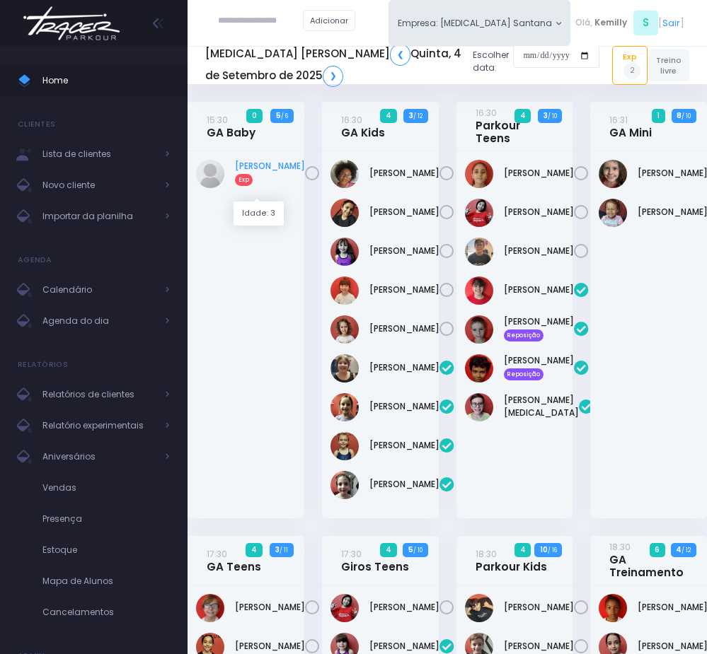
click at [238, 178] on link "Manuela Figueiredo Exp" at bounding box center [270, 172] width 70 height 25
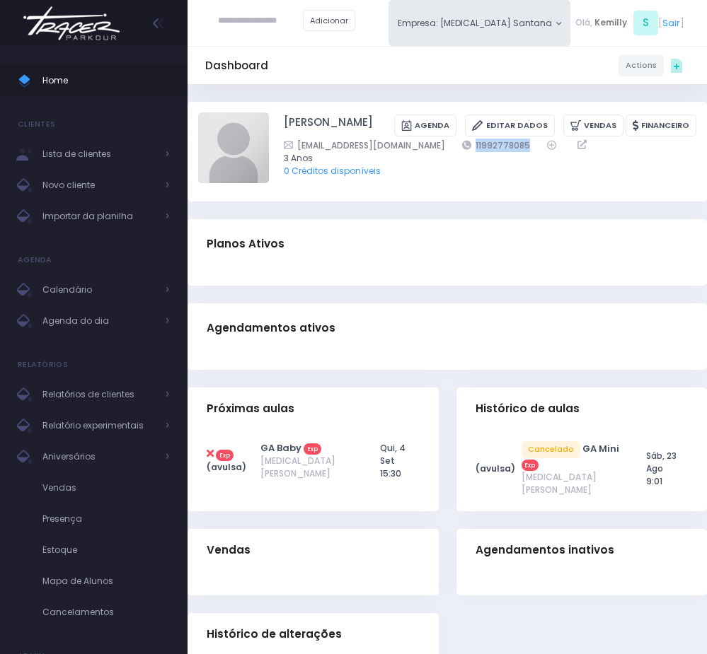
drag, startPoint x: 436, startPoint y: 160, endPoint x: 509, endPoint y: 156, distance: 73.7
click at [509, 152] on div "mimipenteado@hotmail.com 11992778085" at bounding box center [481, 145] width 395 height 13
copy link "11992778085"
click at [109, 323] on span "Agenda do dia" at bounding box center [98, 321] width 113 height 18
